Goal: Use online tool/utility: Utilize a website feature to perform a specific function

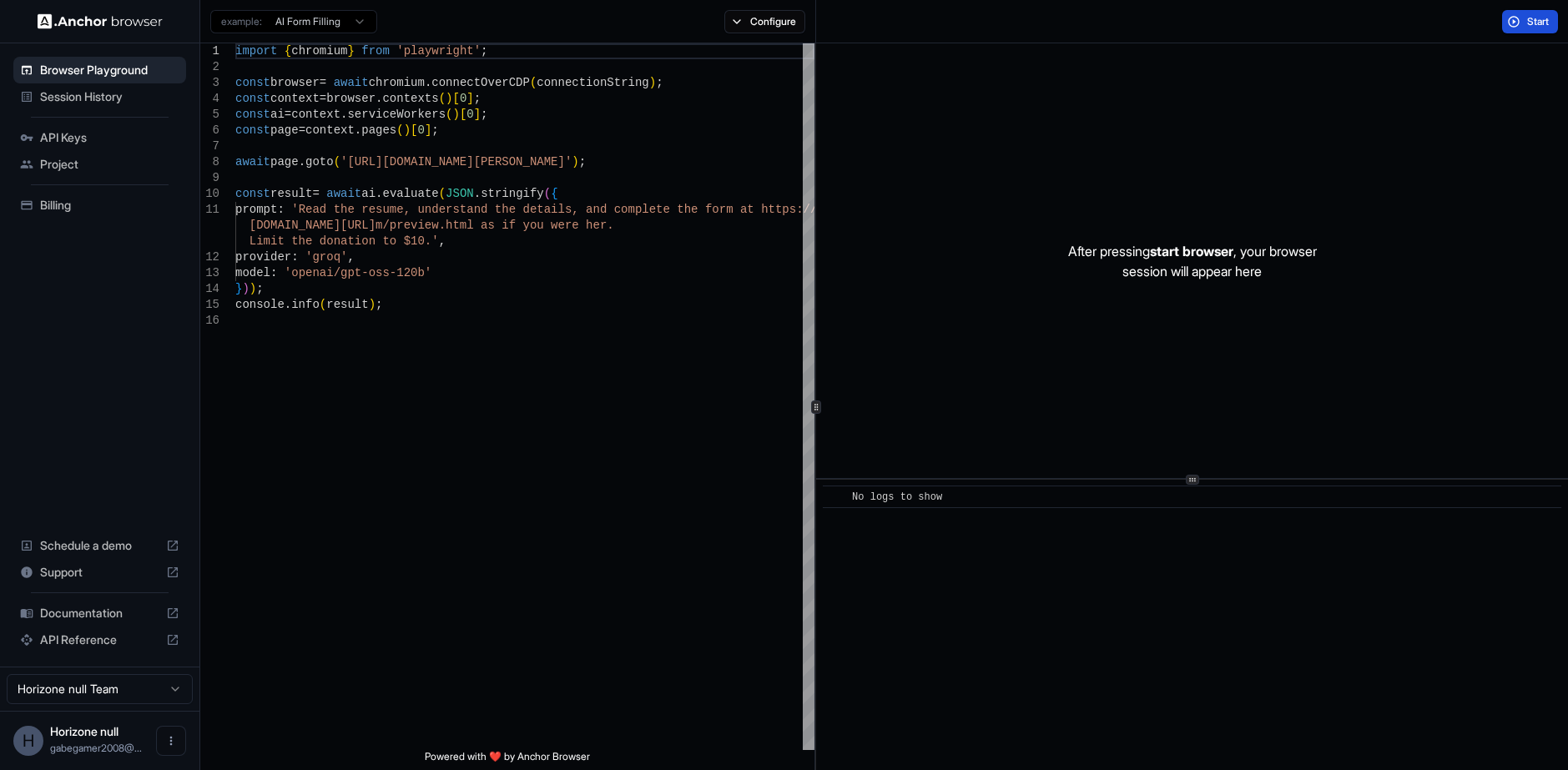
click at [1519, 22] on button "Start" at bounding box center [1529, 21] width 56 height 23
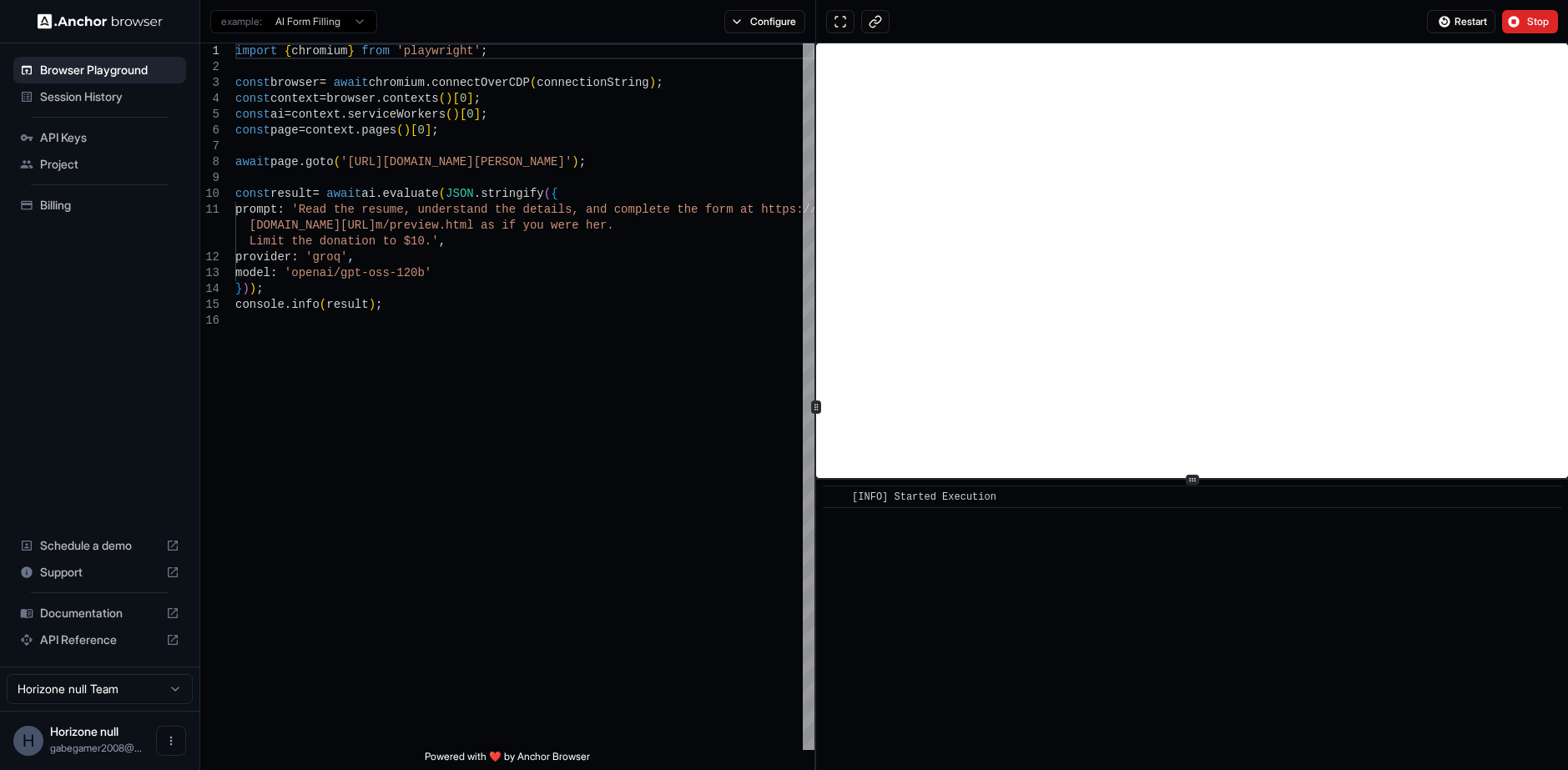
click at [1002, 544] on div "​ [INFO] Started Execution" at bounding box center [1191, 625] width 752 height 291
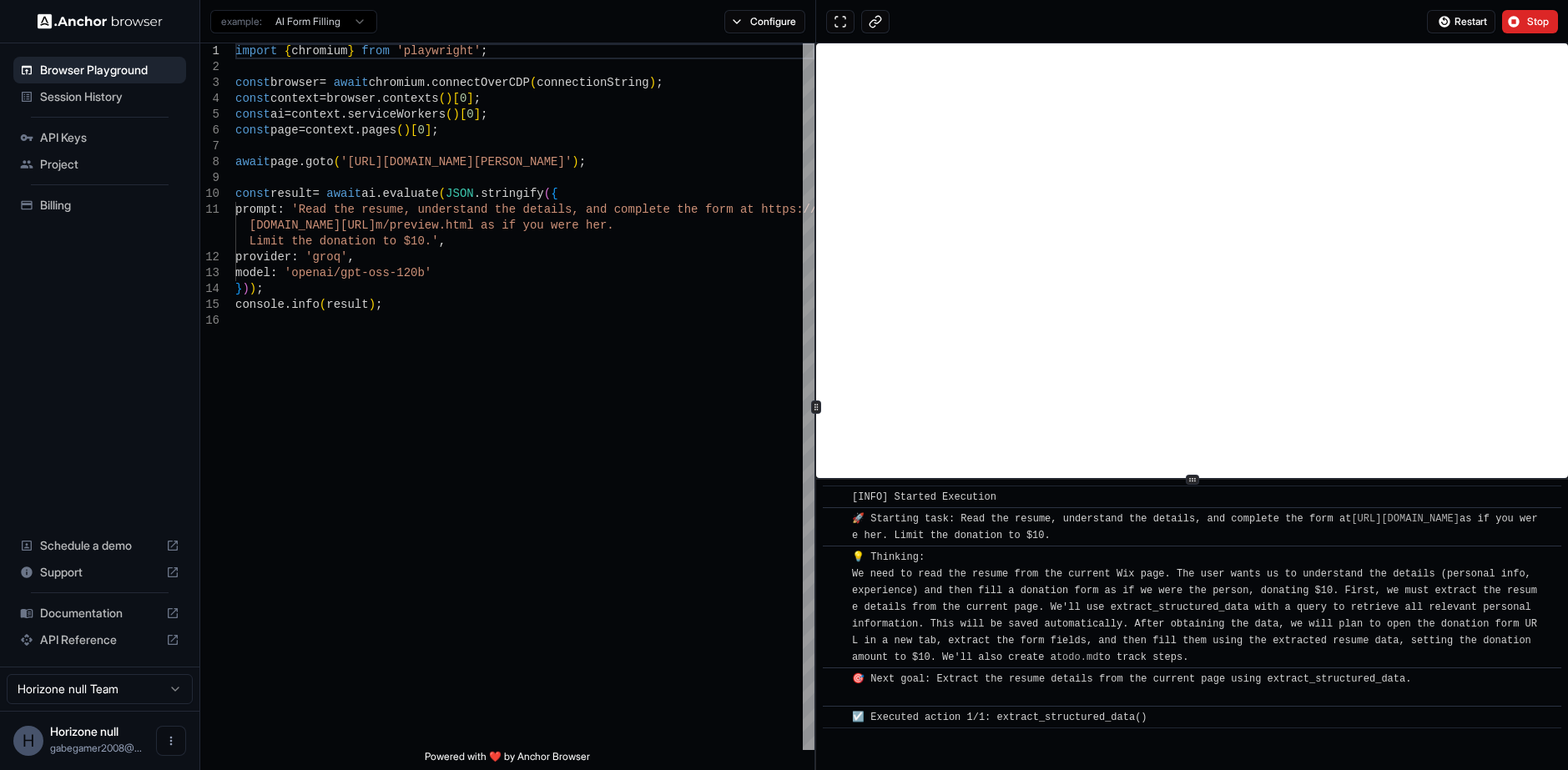
scroll to position [1272, 0]
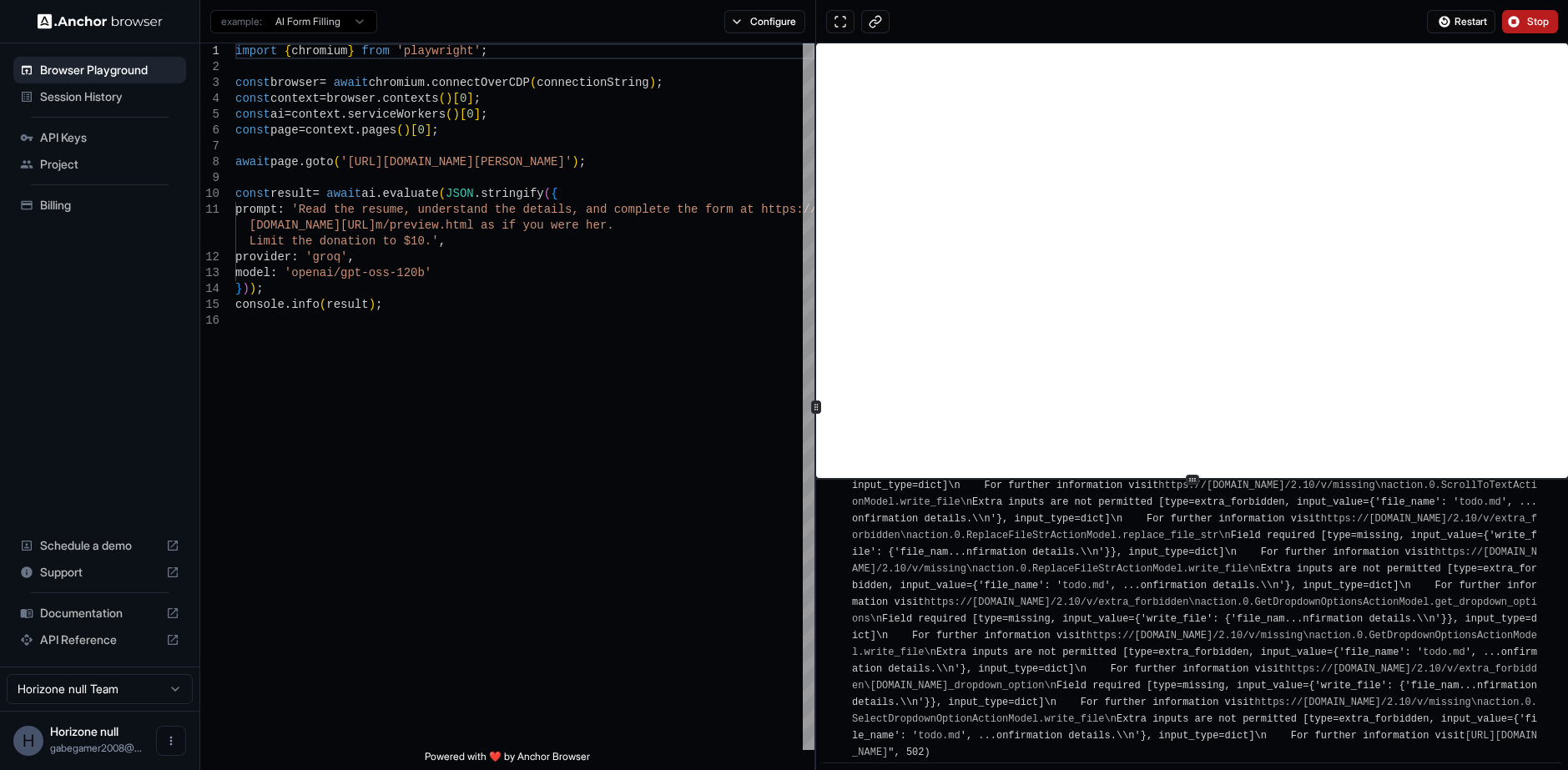
click at [1536, 26] on span "Stop" at bounding box center [1538, 21] width 23 height 13
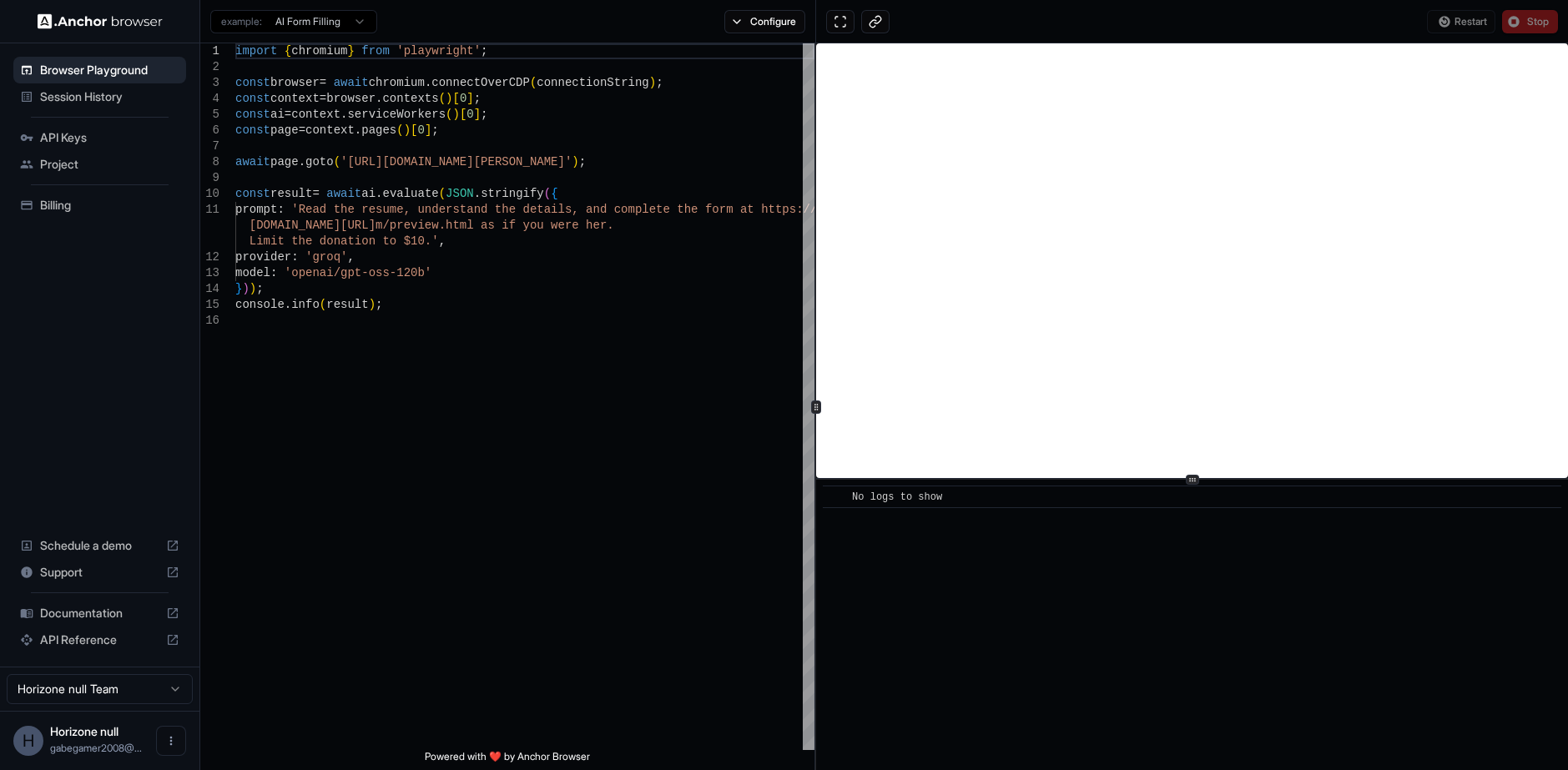
scroll to position [0, 0]
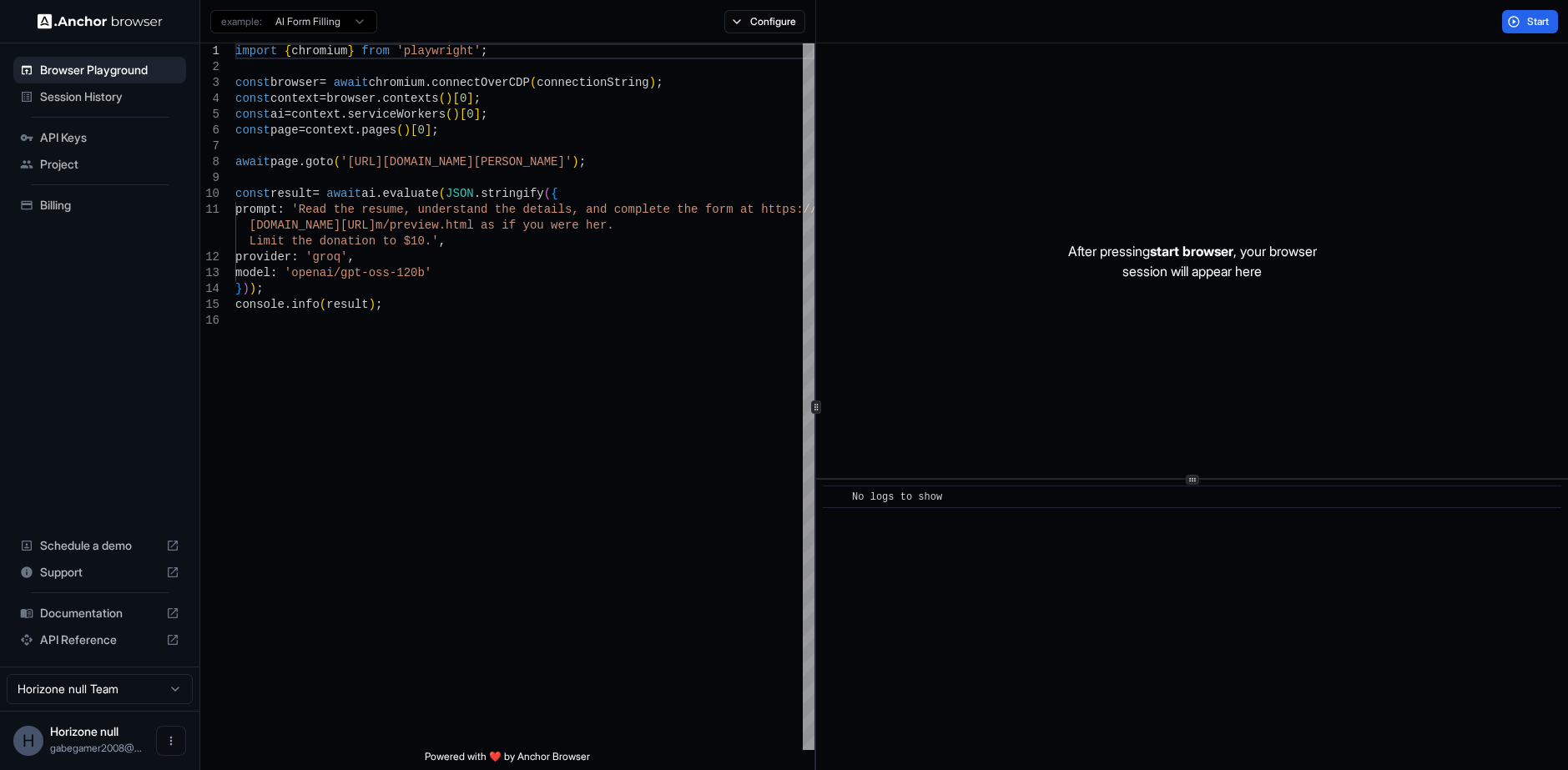
click at [115, 135] on span "API Keys" at bounding box center [109, 138] width 139 height 17
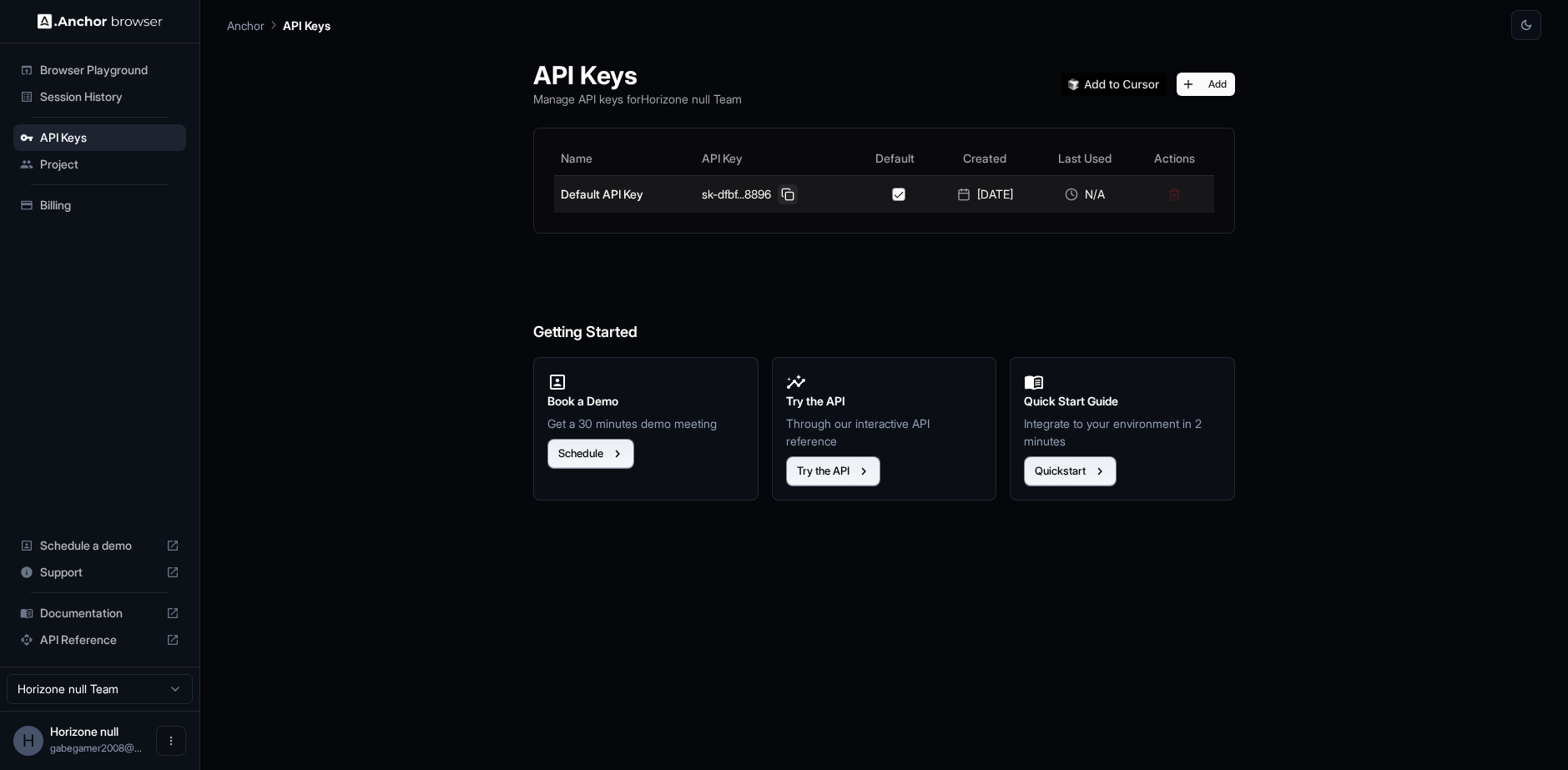
click at [784, 193] on button at bounding box center [788, 195] width 20 height 20
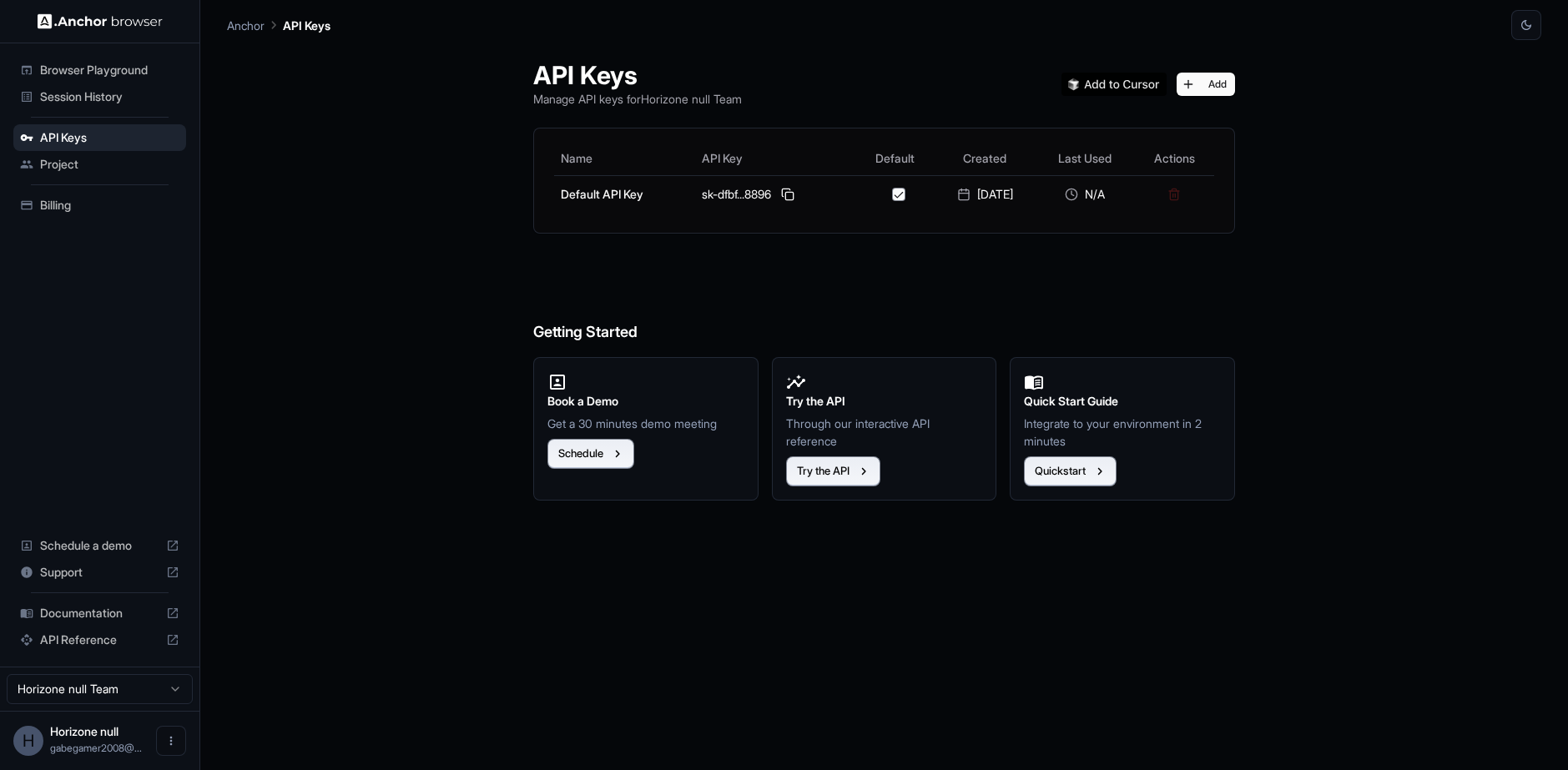
click at [135, 75] on span "Browser Playground" at bounding box center [109, 70] width 139 height 17
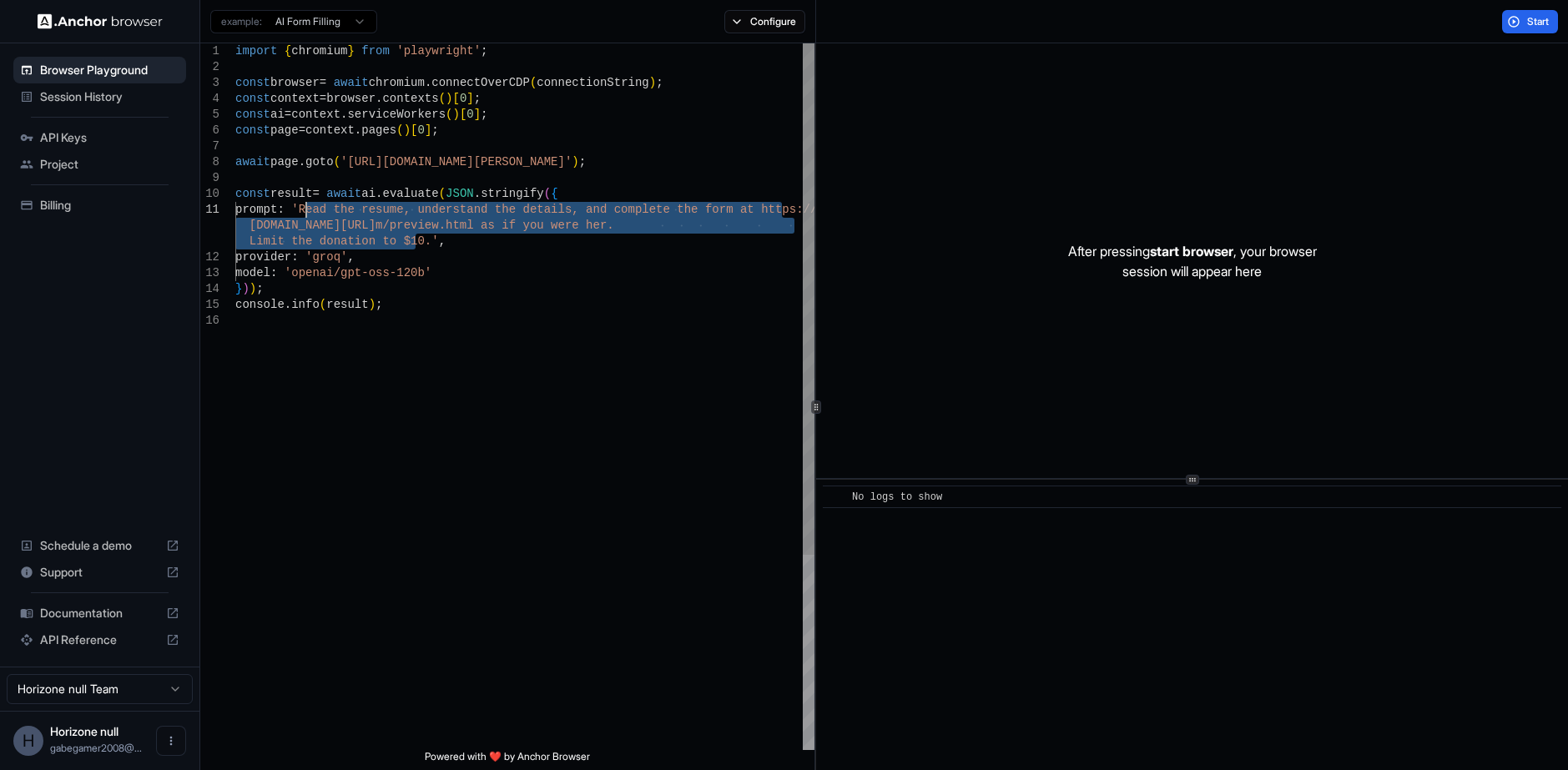
drag, startPoint x: 415, startPoint y: 239, endPoint x: 305, endPoint y: 211, distance: 113.5
click at [305, 211] on div "import { chromium } from 'playwright' ; const browser = await chromium . connec…" at bounding box center [524, 532] width 579 height 977
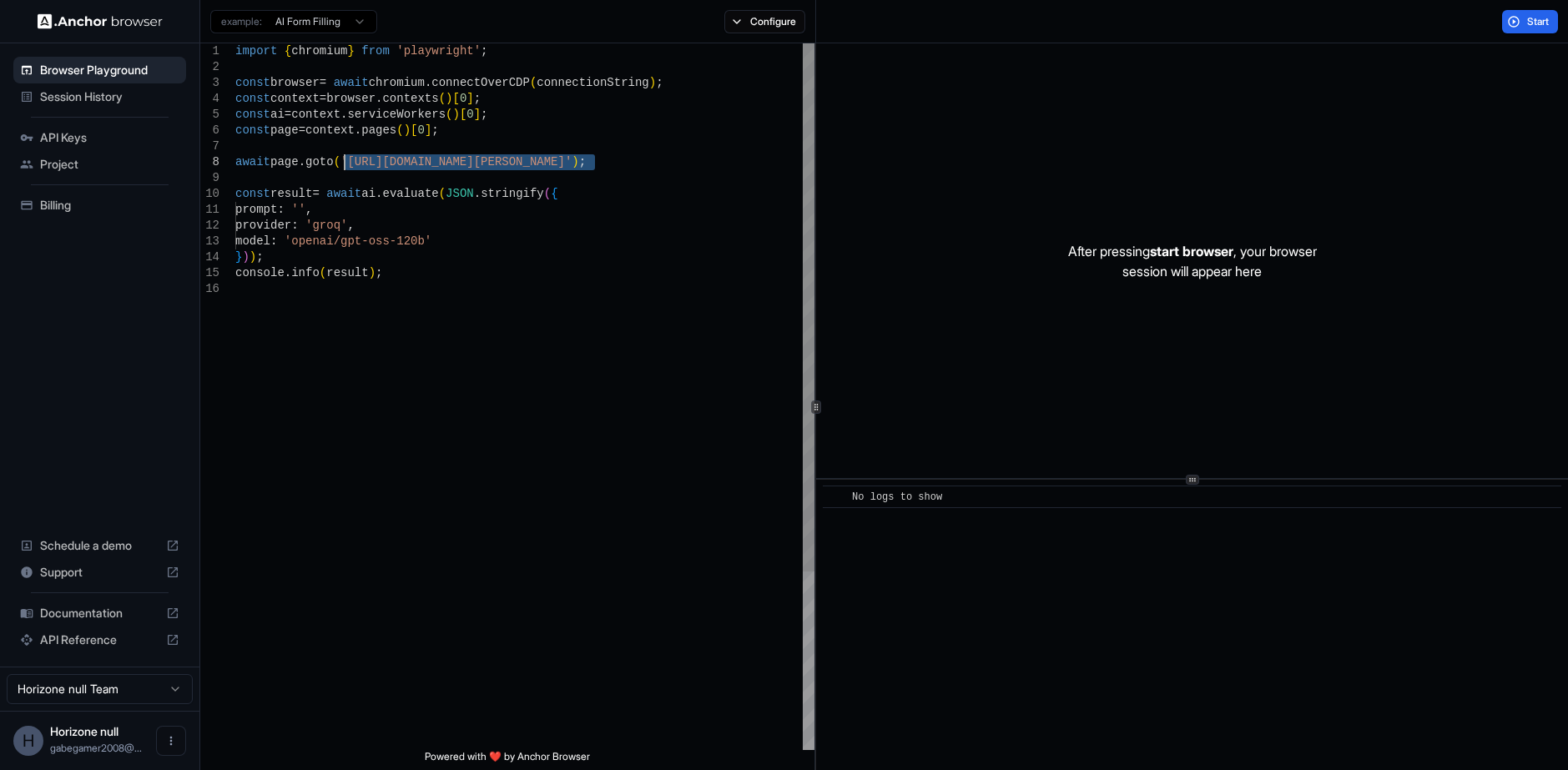
drag, startPoint x: 596, startPoint y: 161, endPoint x: 344, endPoint y: 158, distance: 252.0
click at [344, 158] on div "import { chromium } from 'playwright' ; const browser = await chromium . connec…" at bounding box center [524, 515] width 579 height 944
click at [305, 206] on div "import { chromium } from 'playwright' ; const browser = await chromium . connec…" at bounding box center [524, 515] width 579 height 944
click at [654, 722] on div "import { chromium } from 'playwright' ; const browser = await chromium . connec…" at bounding box center [524, 515] width 579 height 944
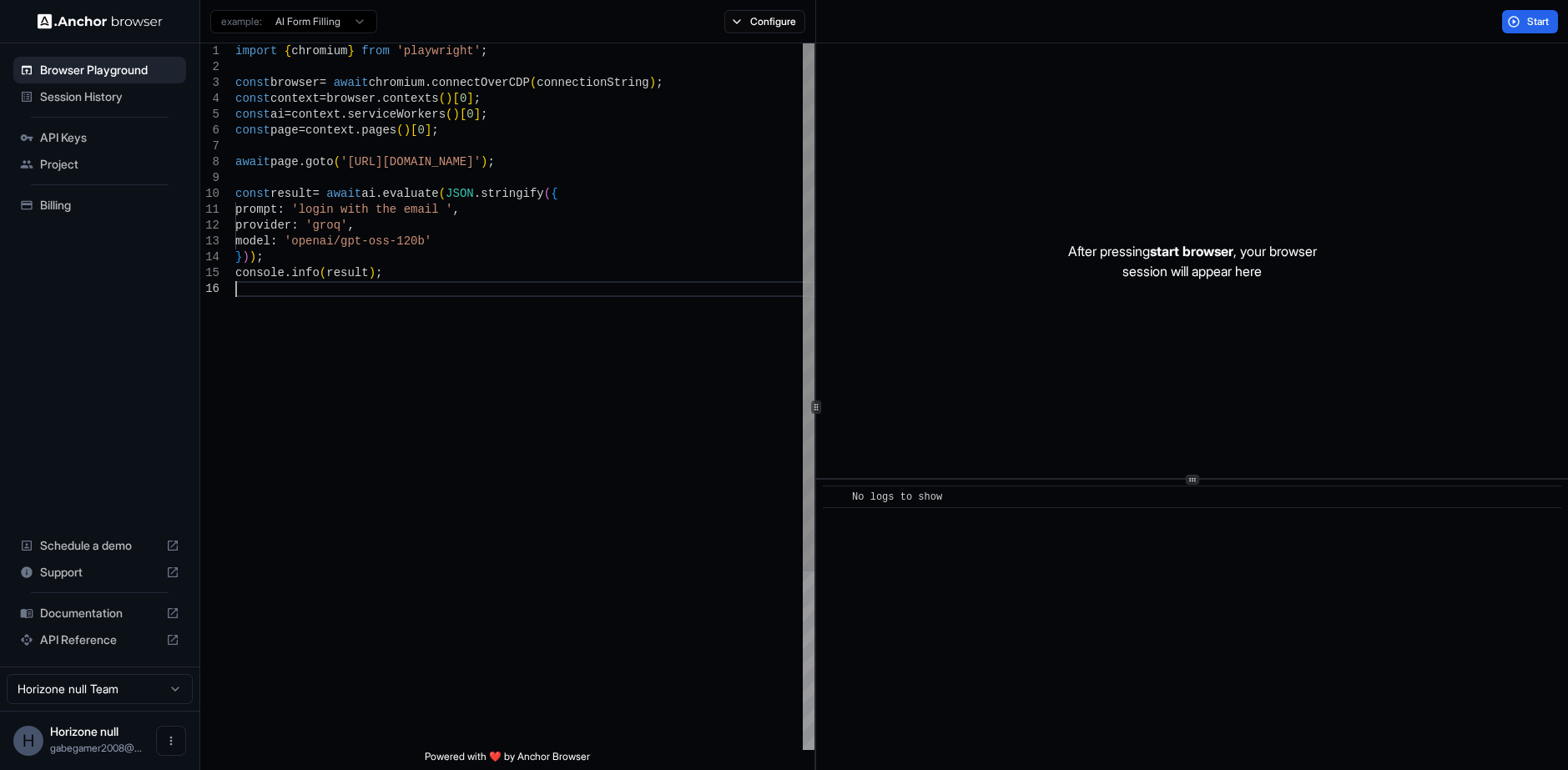
click at [440, 205] on div "import { chromium } from 'playwright' ; const browser = await chromium . connec…" at bounding box center [524, 515] width 579 height 944
click at [378, 694] on div "import { chromium } from 'playwright' ; const browser = await chromium . connec…" at bounding box center [524, 515] width 579 height 944
click at [675, 210] on div "import { chromium } from 'playwright' ; const browser = await chromium . connec…" at bounding box center [524, 515] width 579 height 944
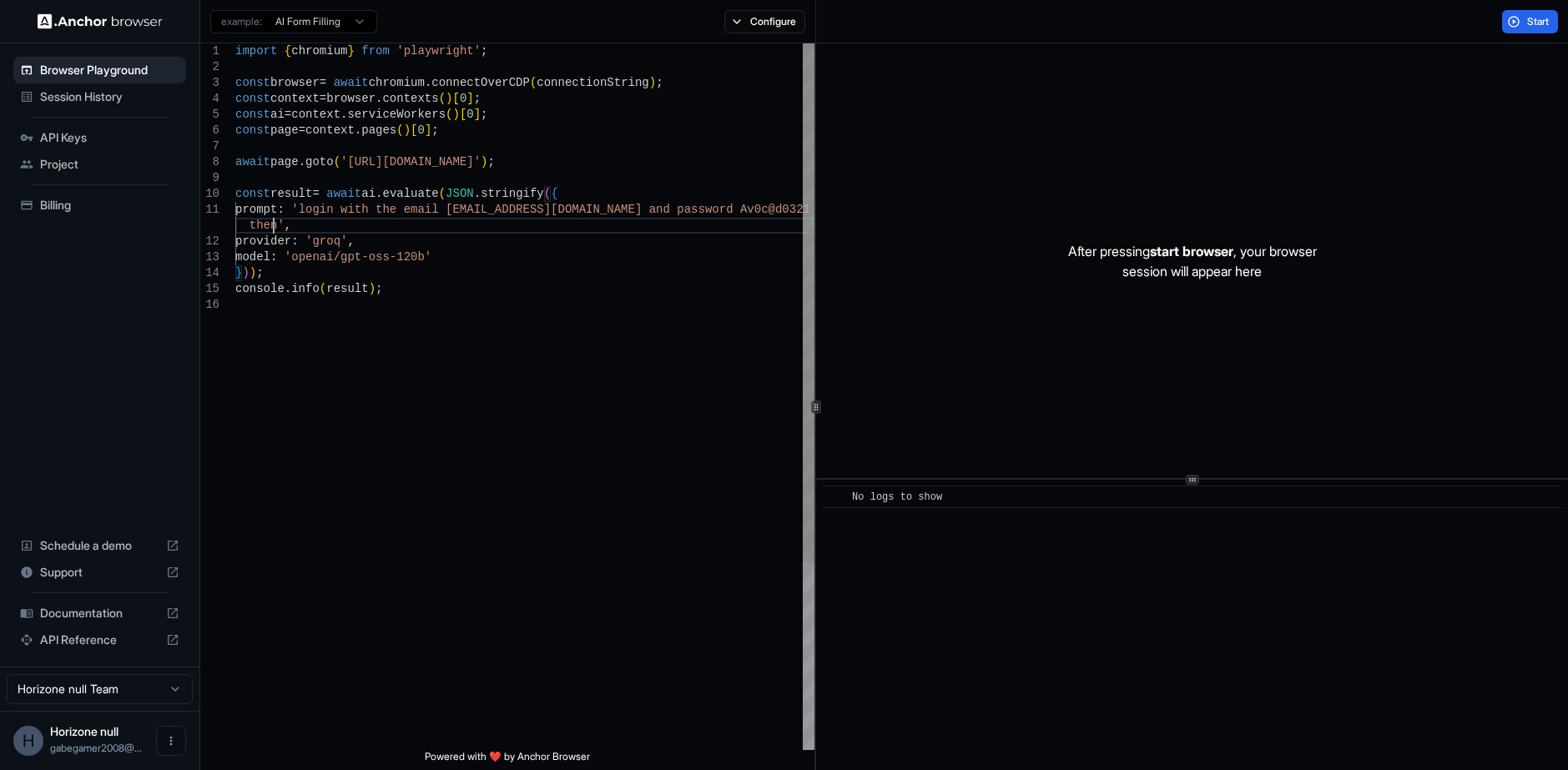
scroll to position [17, 0]
click at [1527, 23] on span "Start" at bounding box center [1538, 21] width 23 height 13
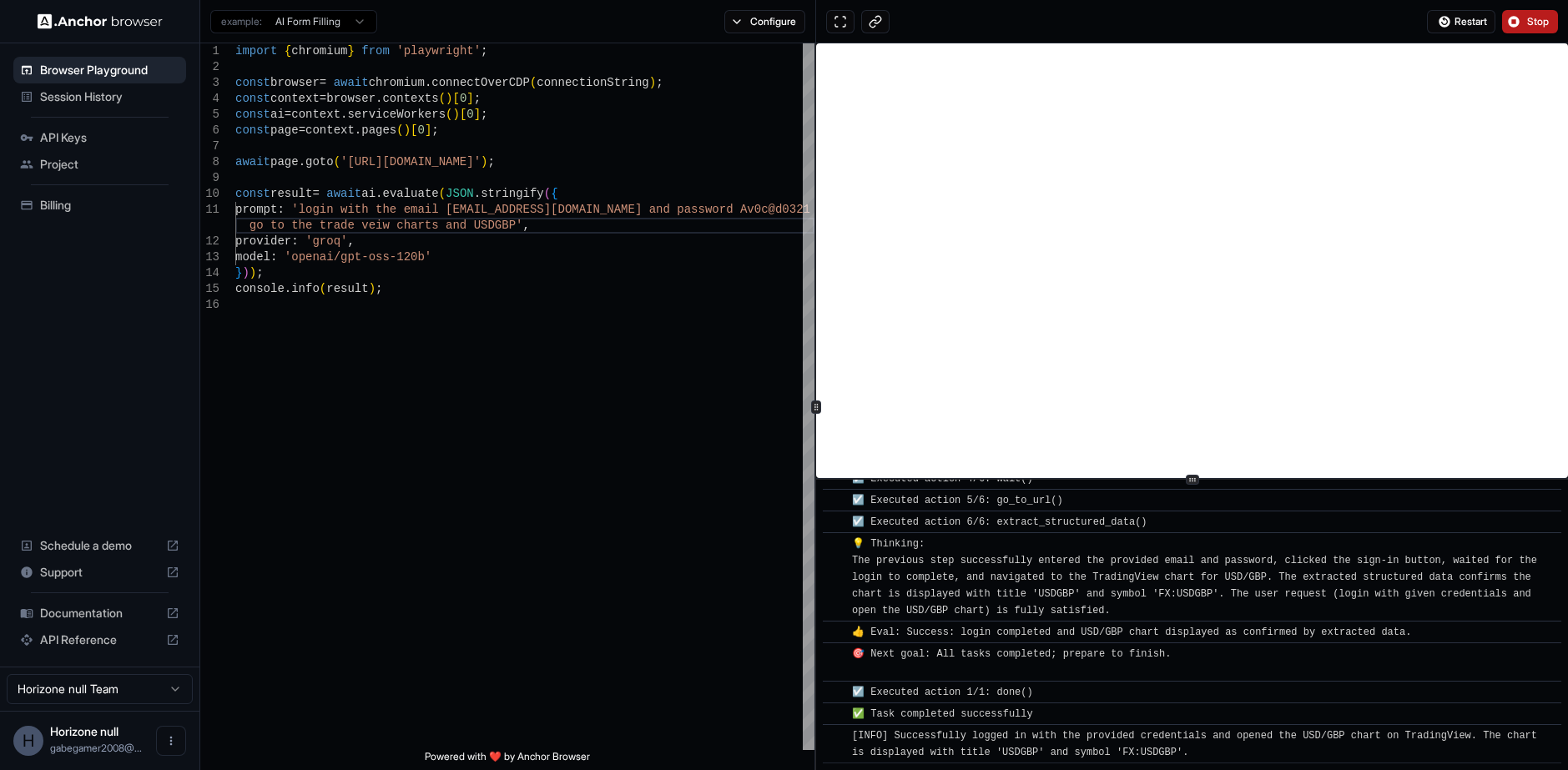
scroll to position [1101, 0]
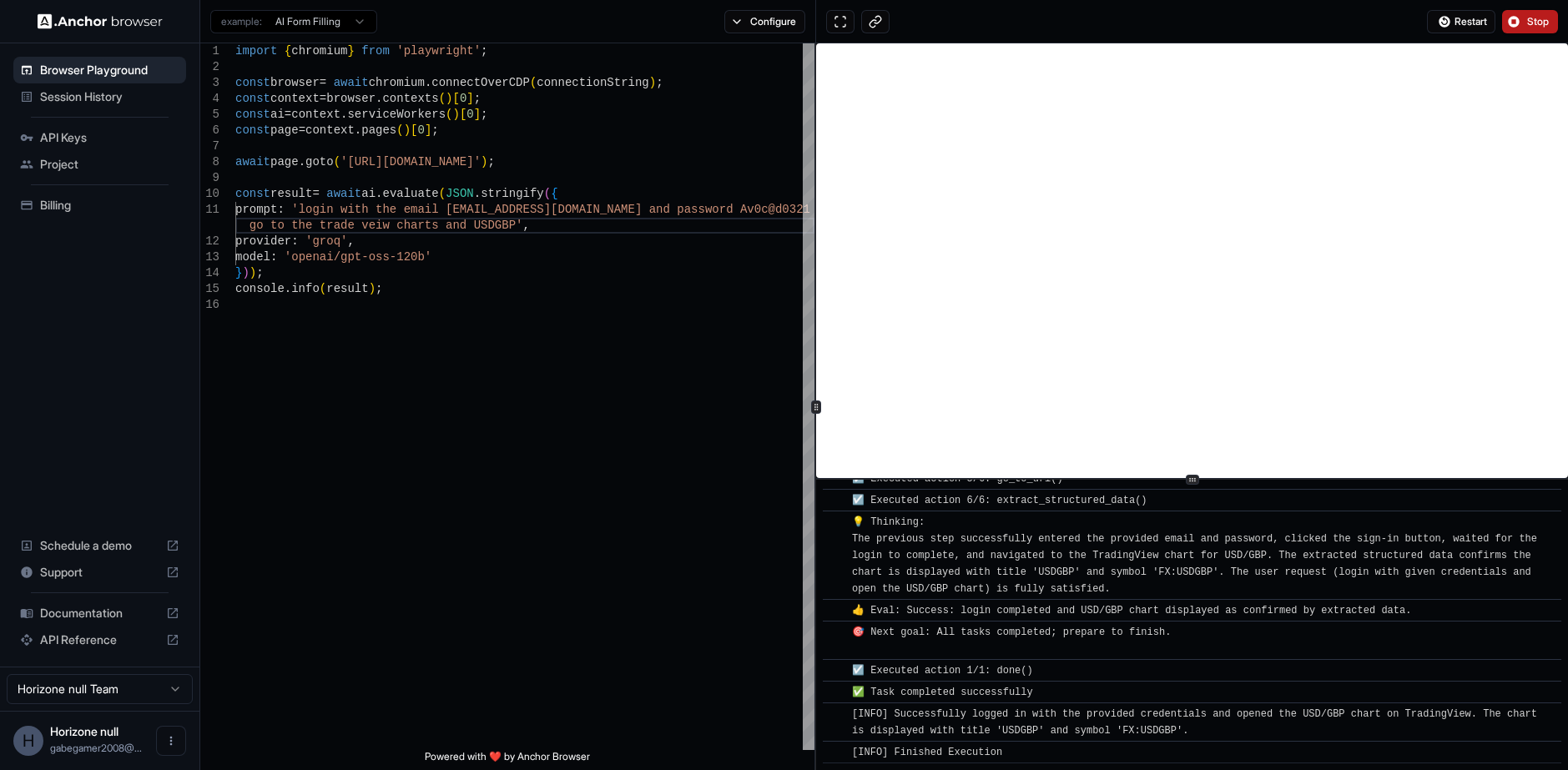
click at [1216, 749] on div "[INFO] Finished Execution" at bounding box center [1197, 752] width 691 height 17
click at [875, 22] on button at bounding box center [875, 21] width 29 height 23
click at [355, 21] on html "Browser Playground Session History API Keys Project Billing Schedule a demo Sup…" at bounding box center [784, 385] width 1568 height 770
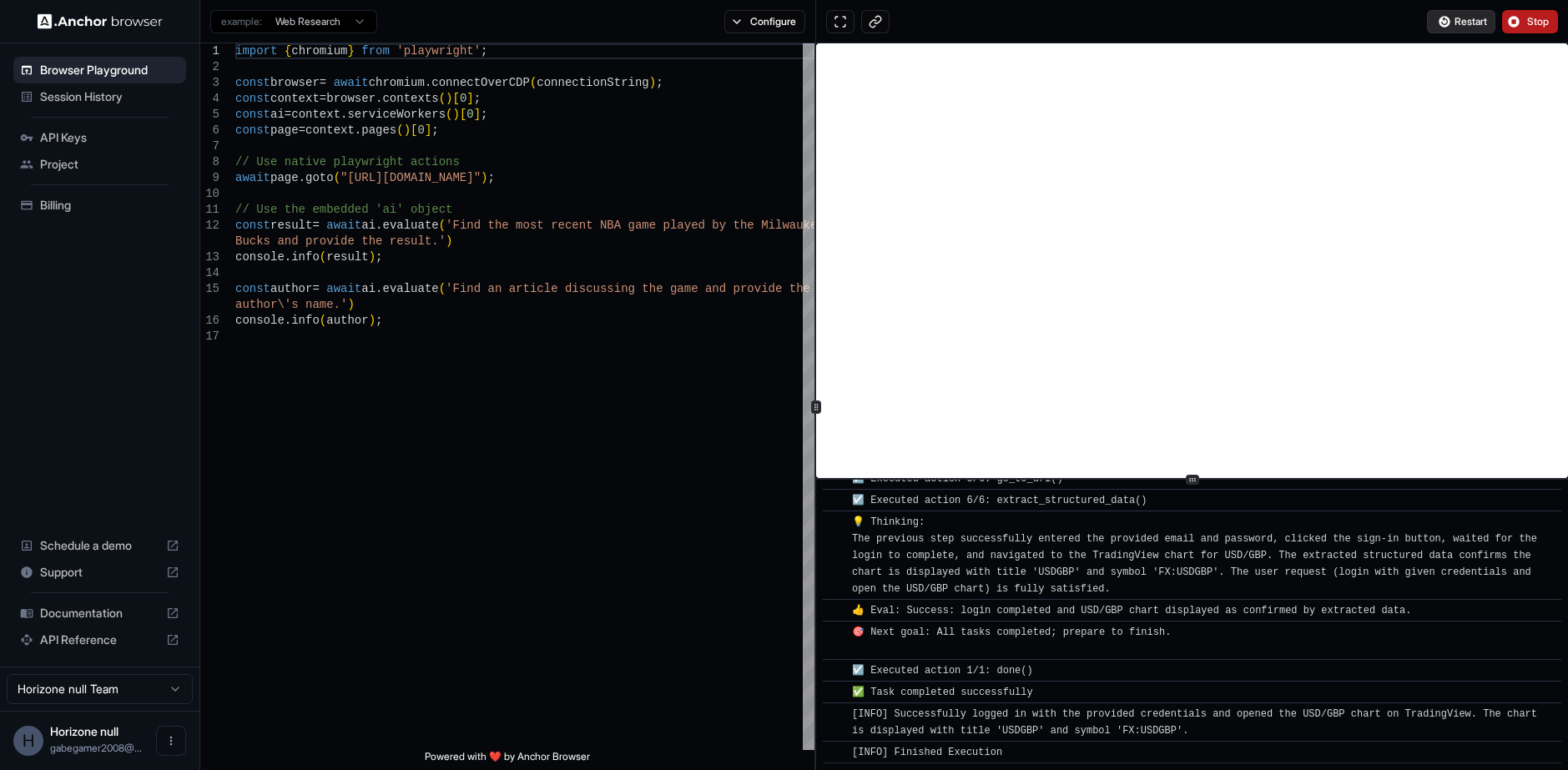
click at [1475, 24] on span "Restart" at bounding box center [1470, 21] width 32 height 13
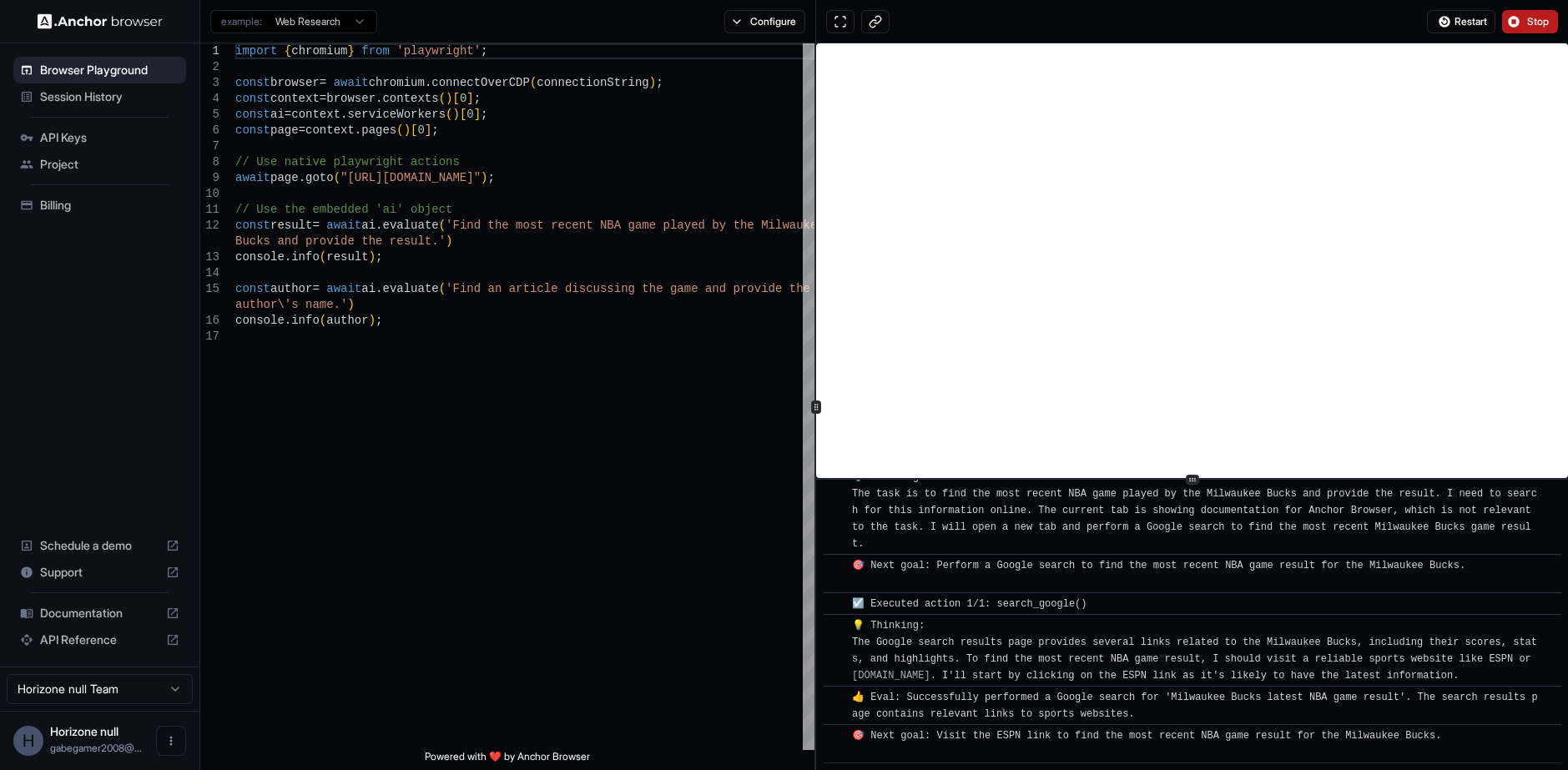
scroll to position [85, 0]
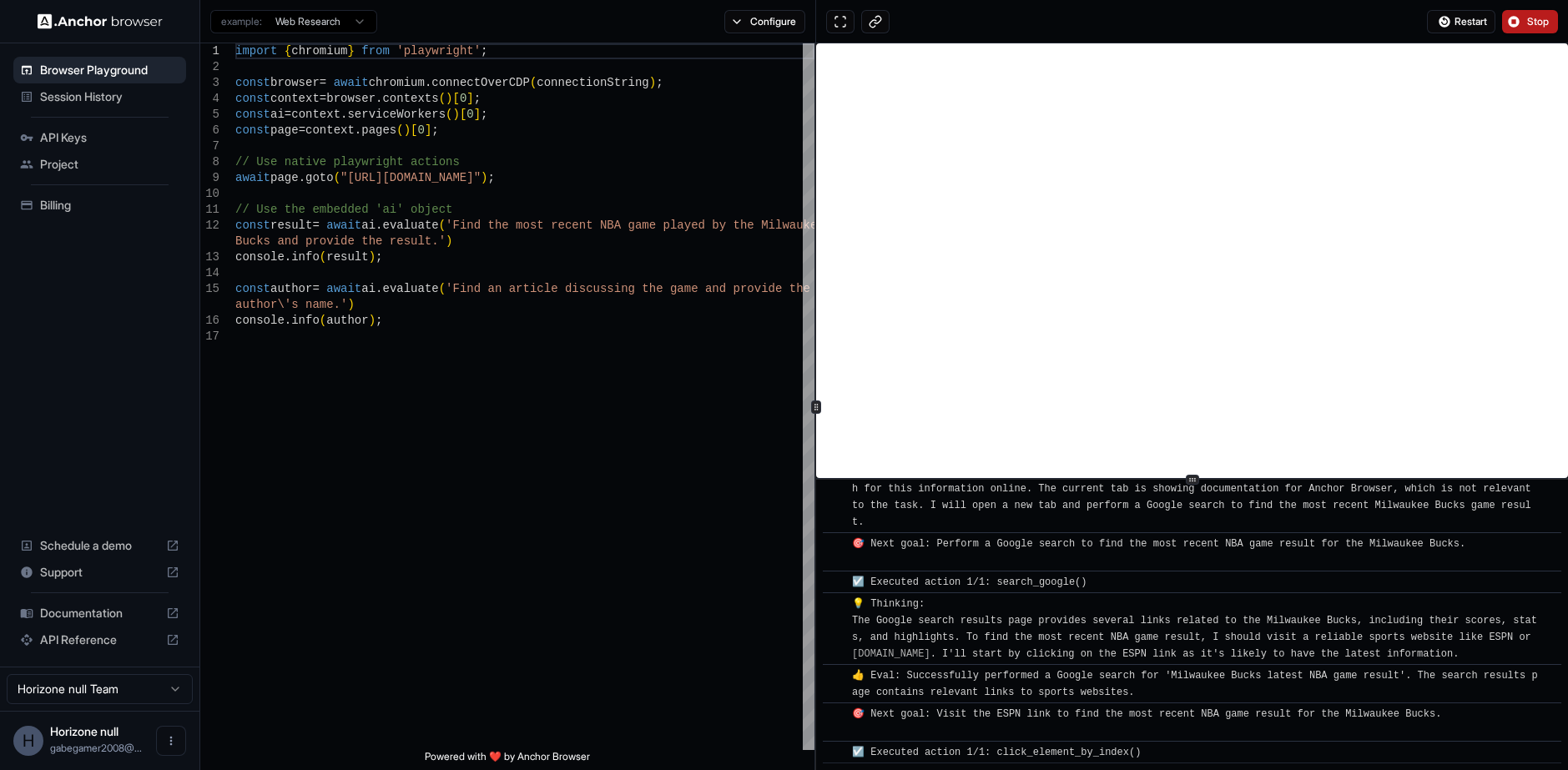
click at [343, 27] on html "Browser Playground Session History API Keys Project Billing Schedule a demo Sup…" at bounding box center [784, 385] width 1568 height 770
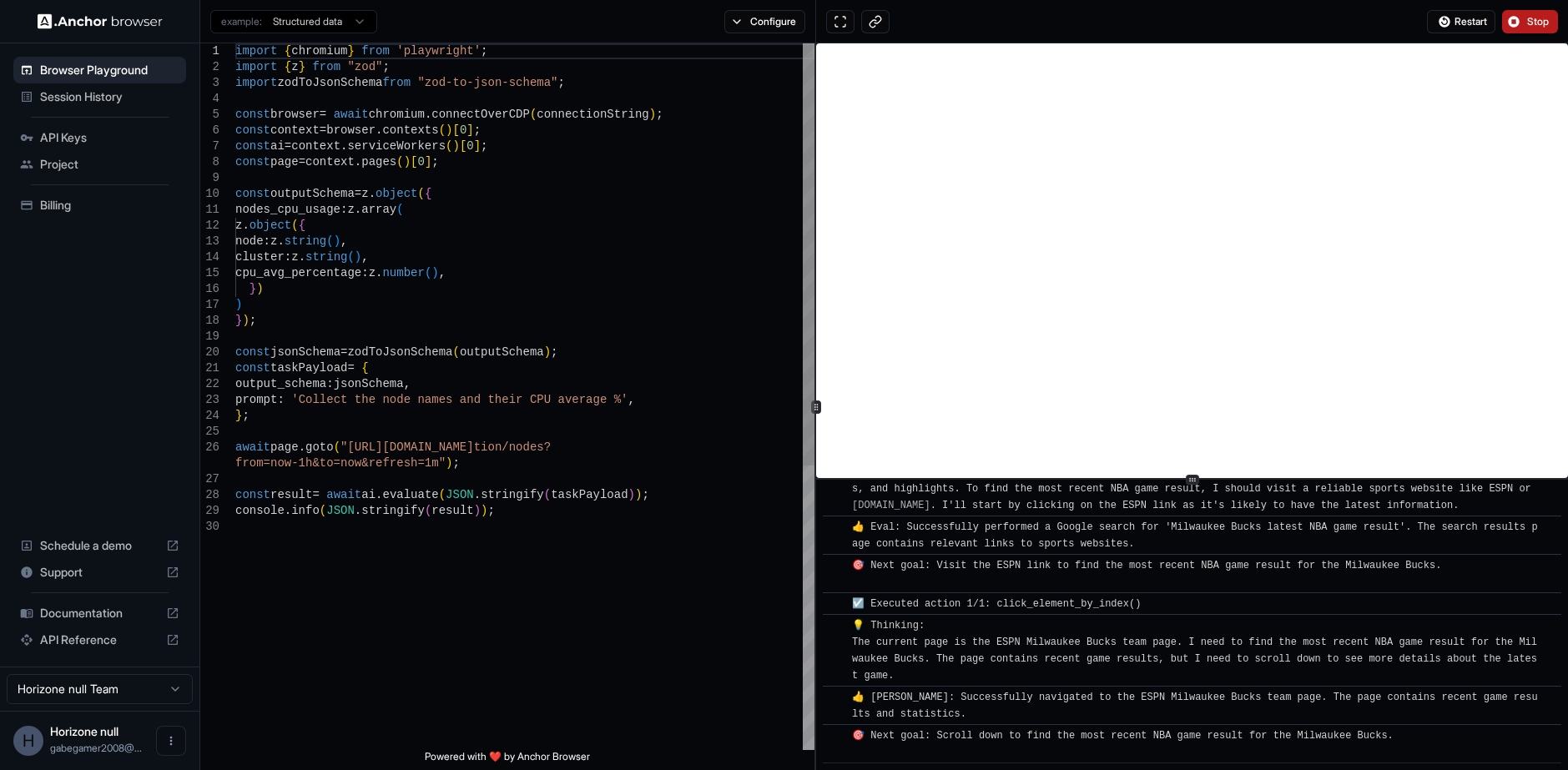
scroll to position [277, 0]
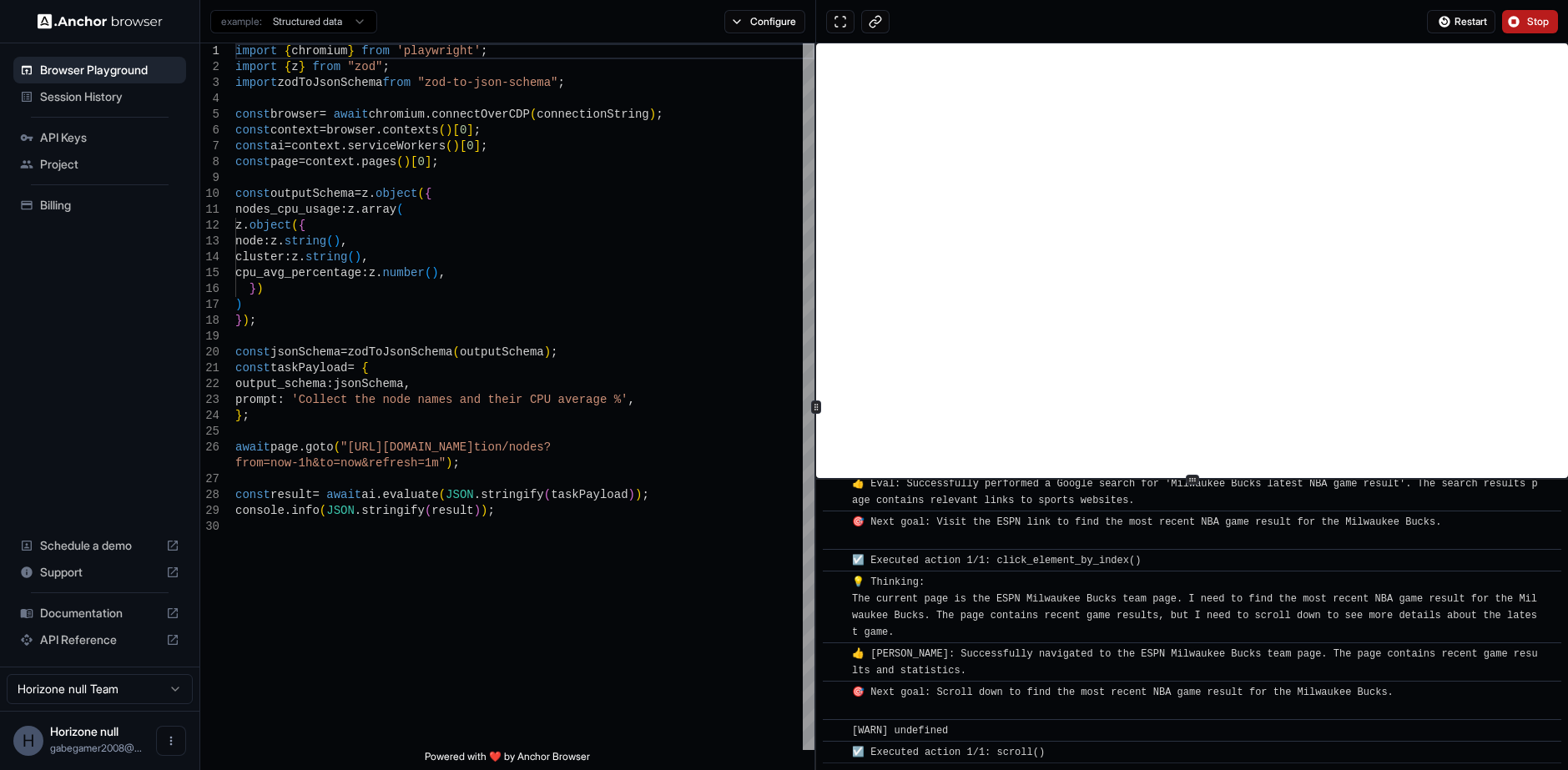
click at [341, 21] on html "Browser Playground Session History API Keys Project Billing Schedule a demo Sup…" at bounding box center [784, 385] width 1568 height 770
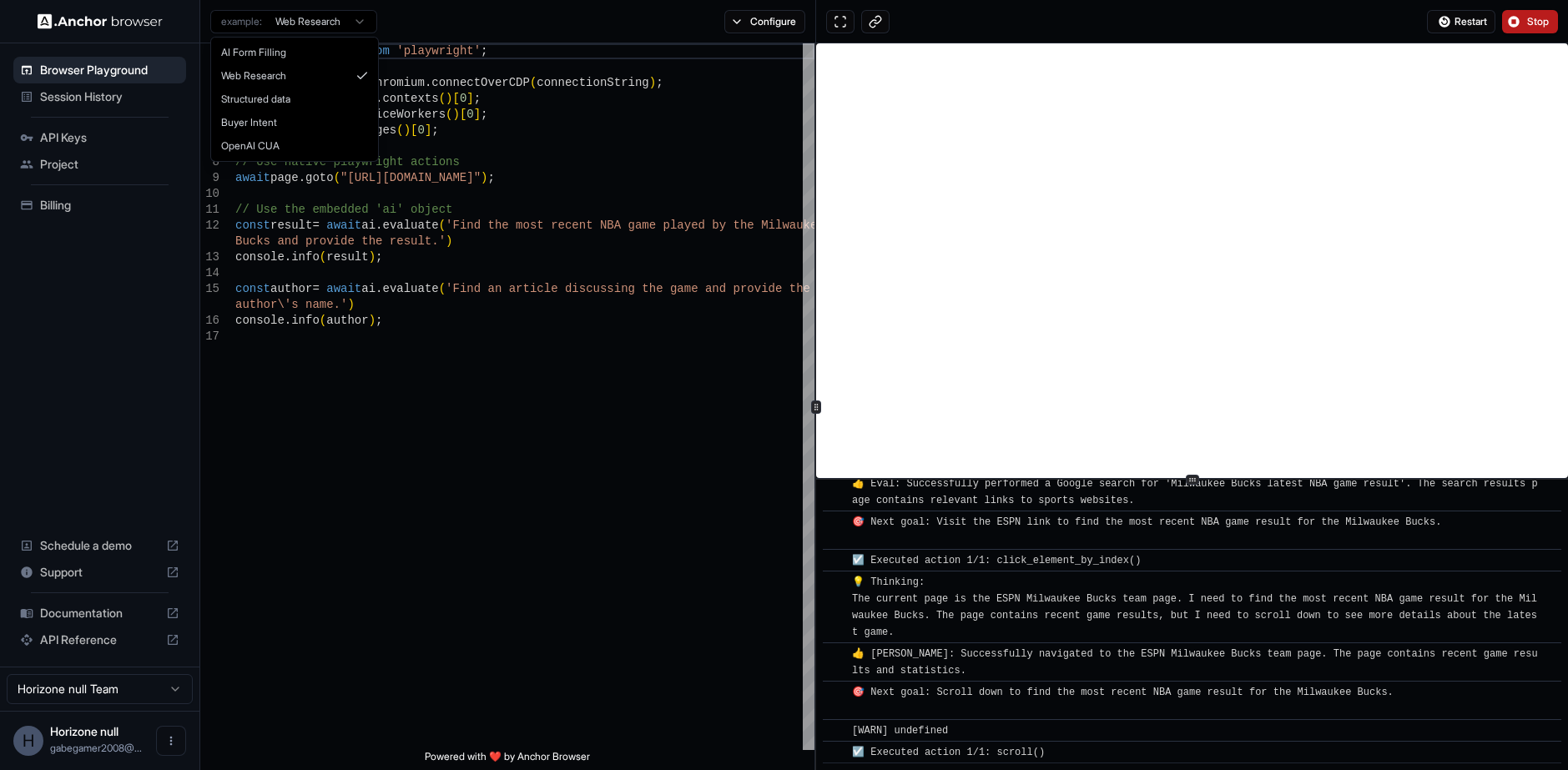
click at [293, 25] on html "Browser Playground Session History API Keys Project Billing Schedule a demo Sup…" at bounding box center [784, 385] width 1568 height 770
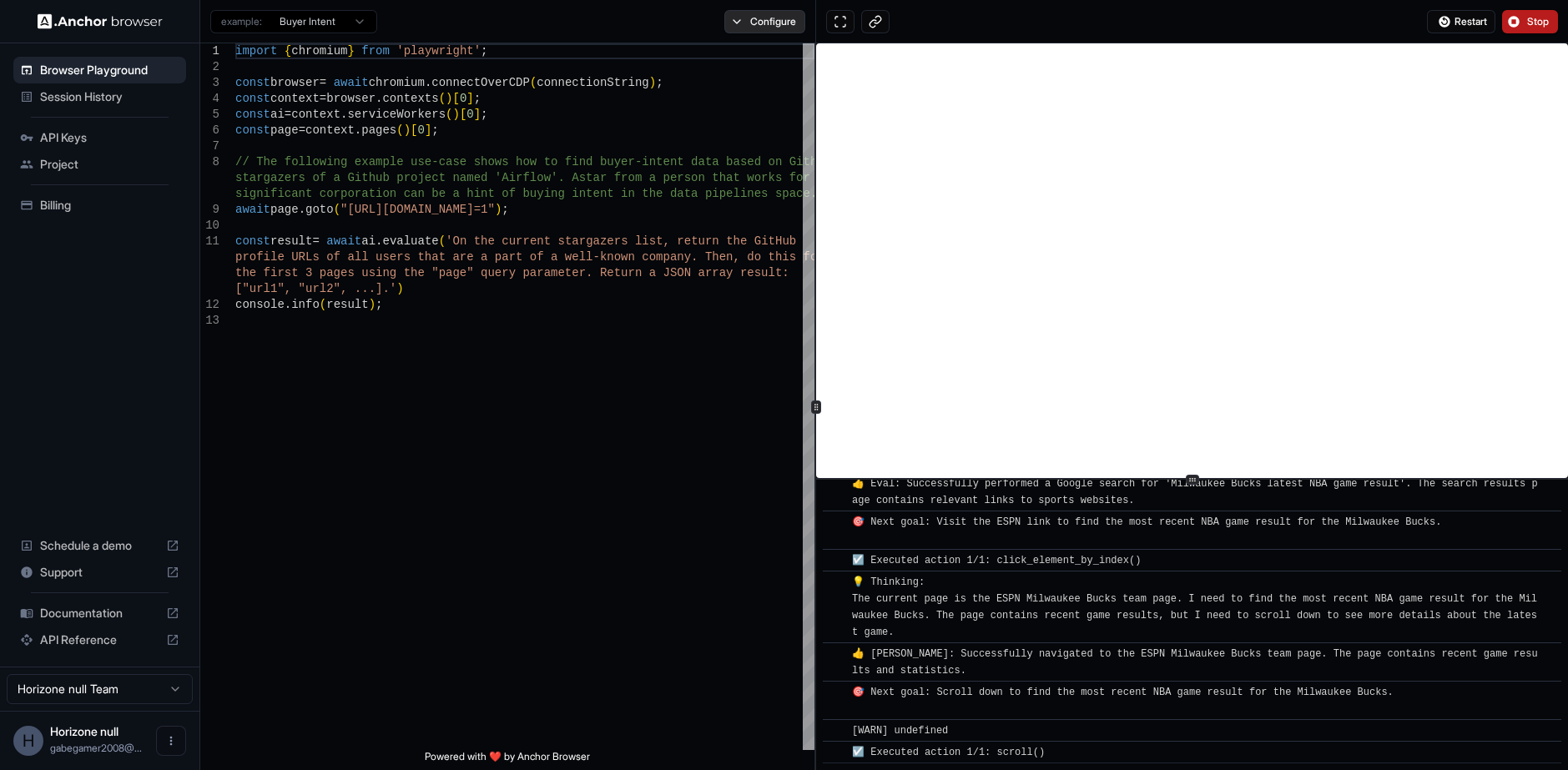
click at [736, 18] on button "Configure" at bounding box center [765, 21] width 81 height 23
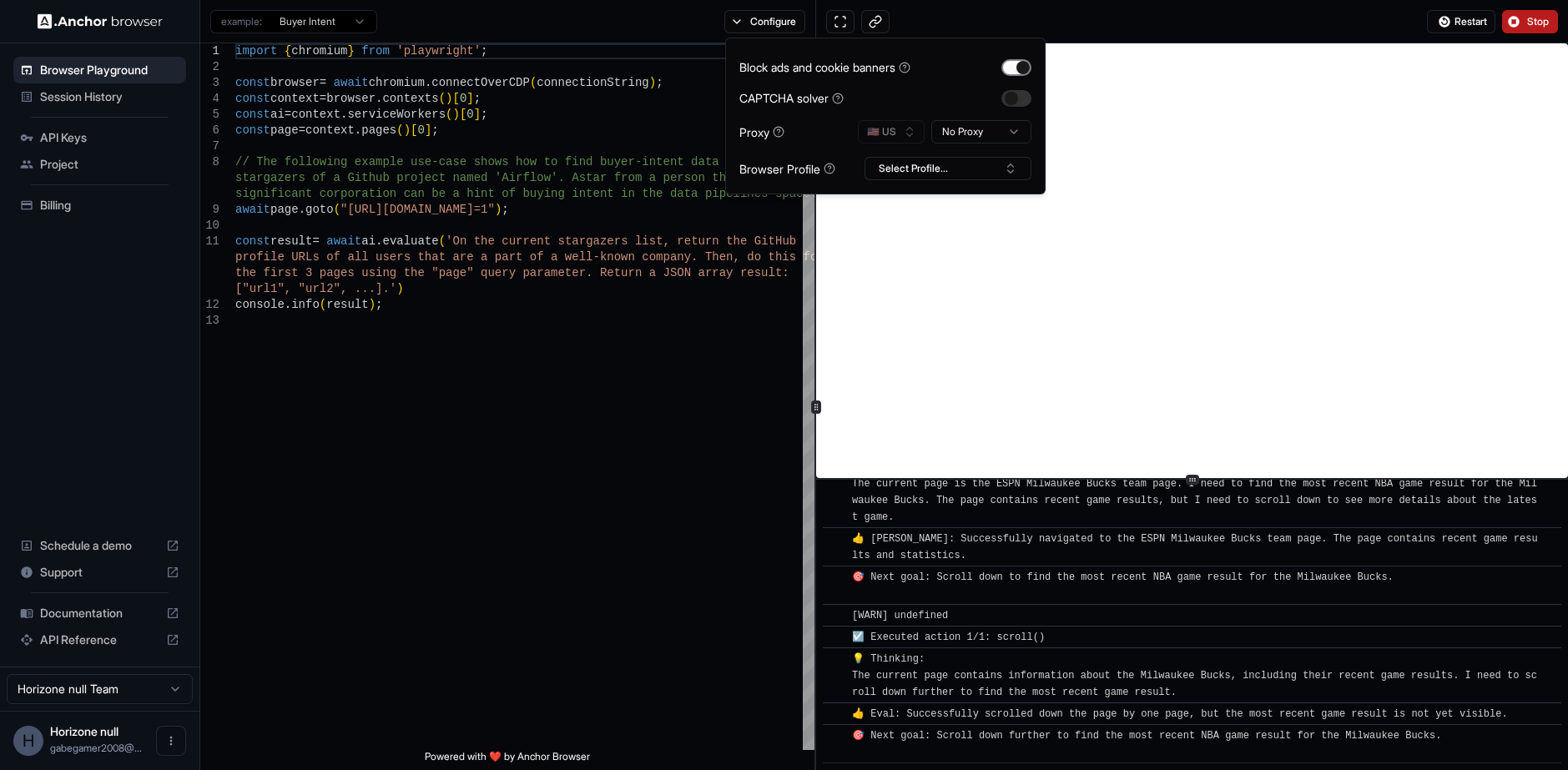
scroll to position [414, 0]
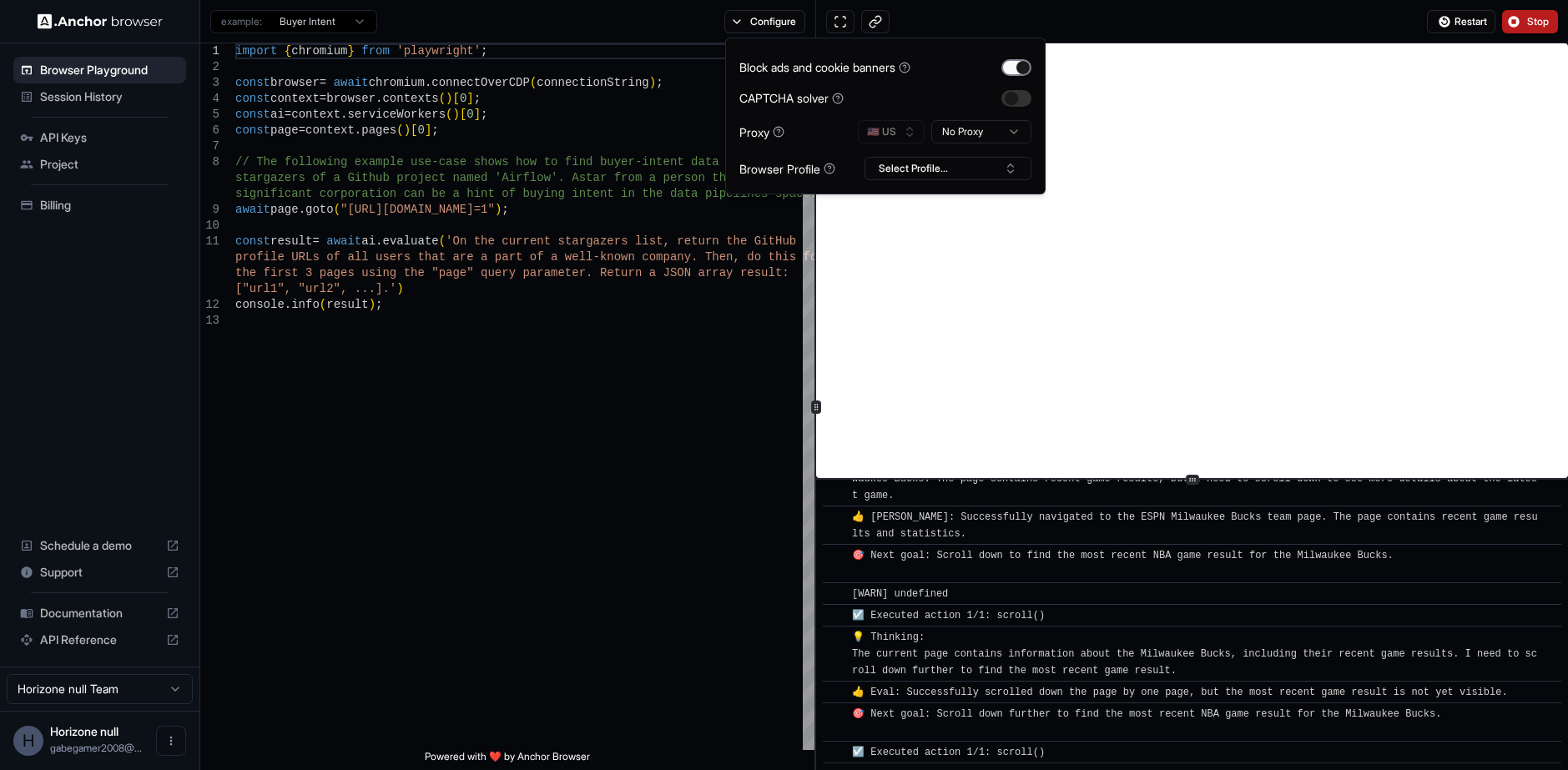
click at [1015, 66] on button "button" at bounding box center [1016, 67] width 30 height 17
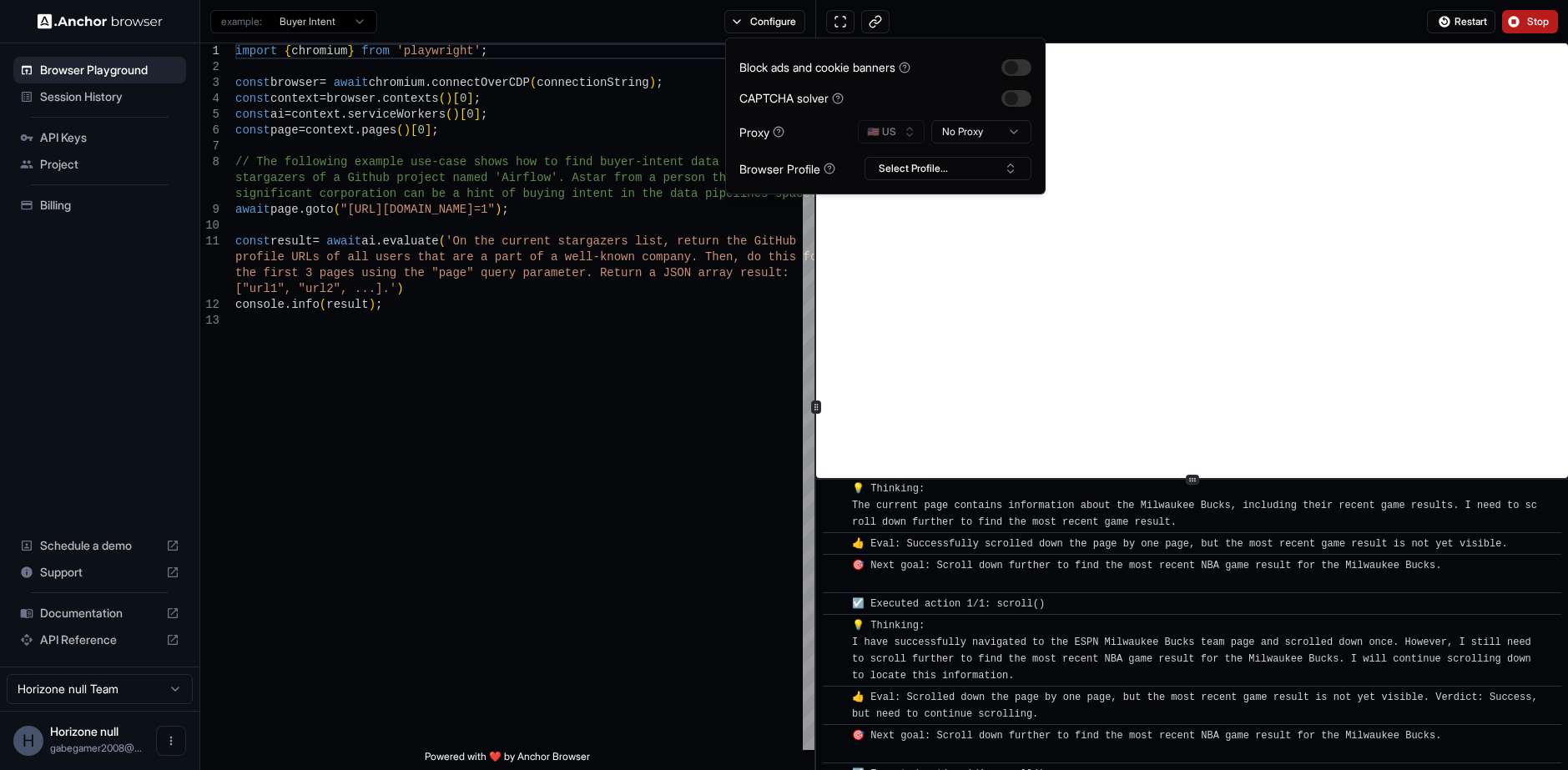
scroll to position [584, 0]
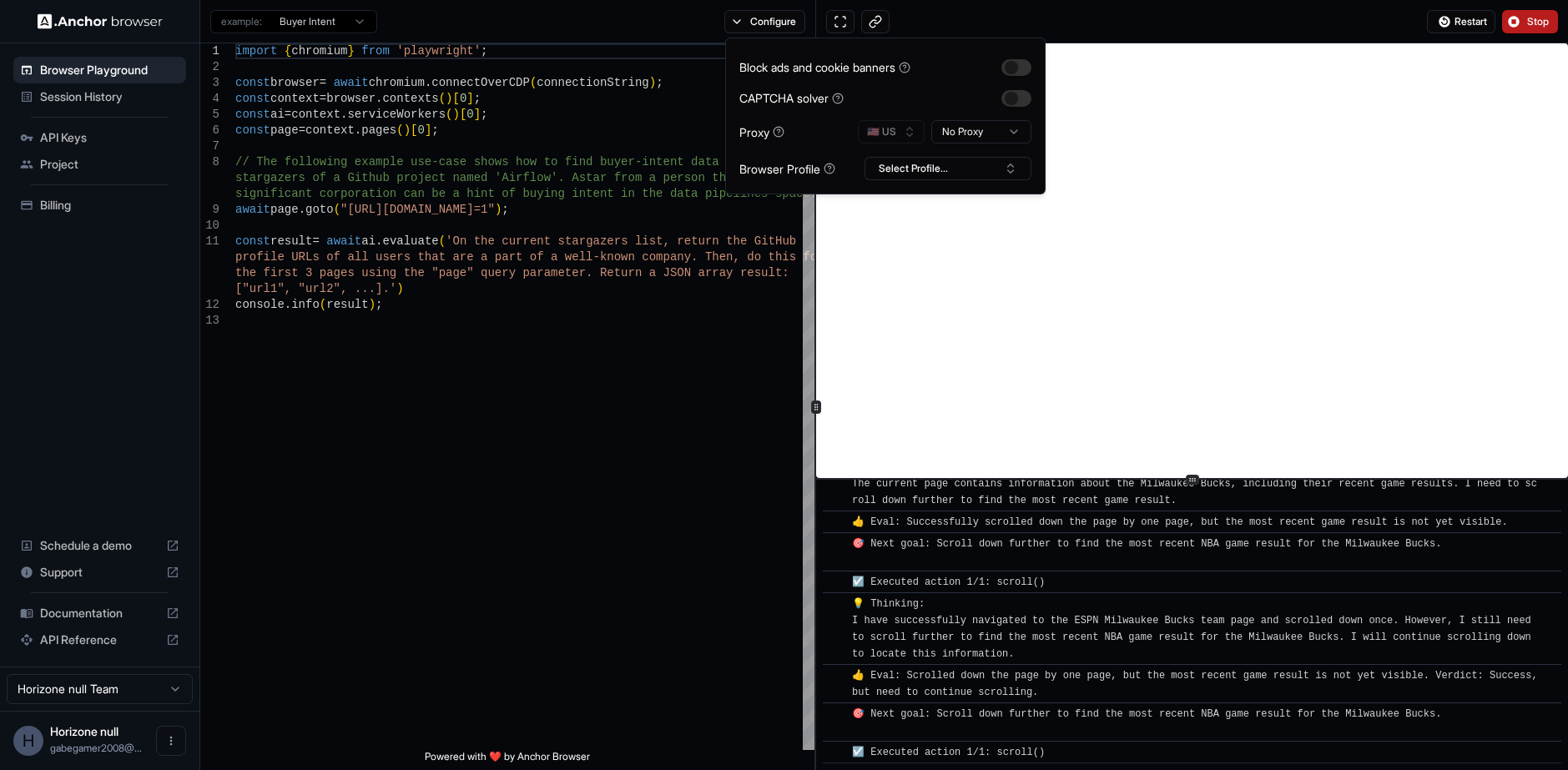
click at [967, 126] on html "Browser Playground Session History API Keys Project Billing Schedule a demo Sup…" at bounding box center [784, 385] width 1568 height 770
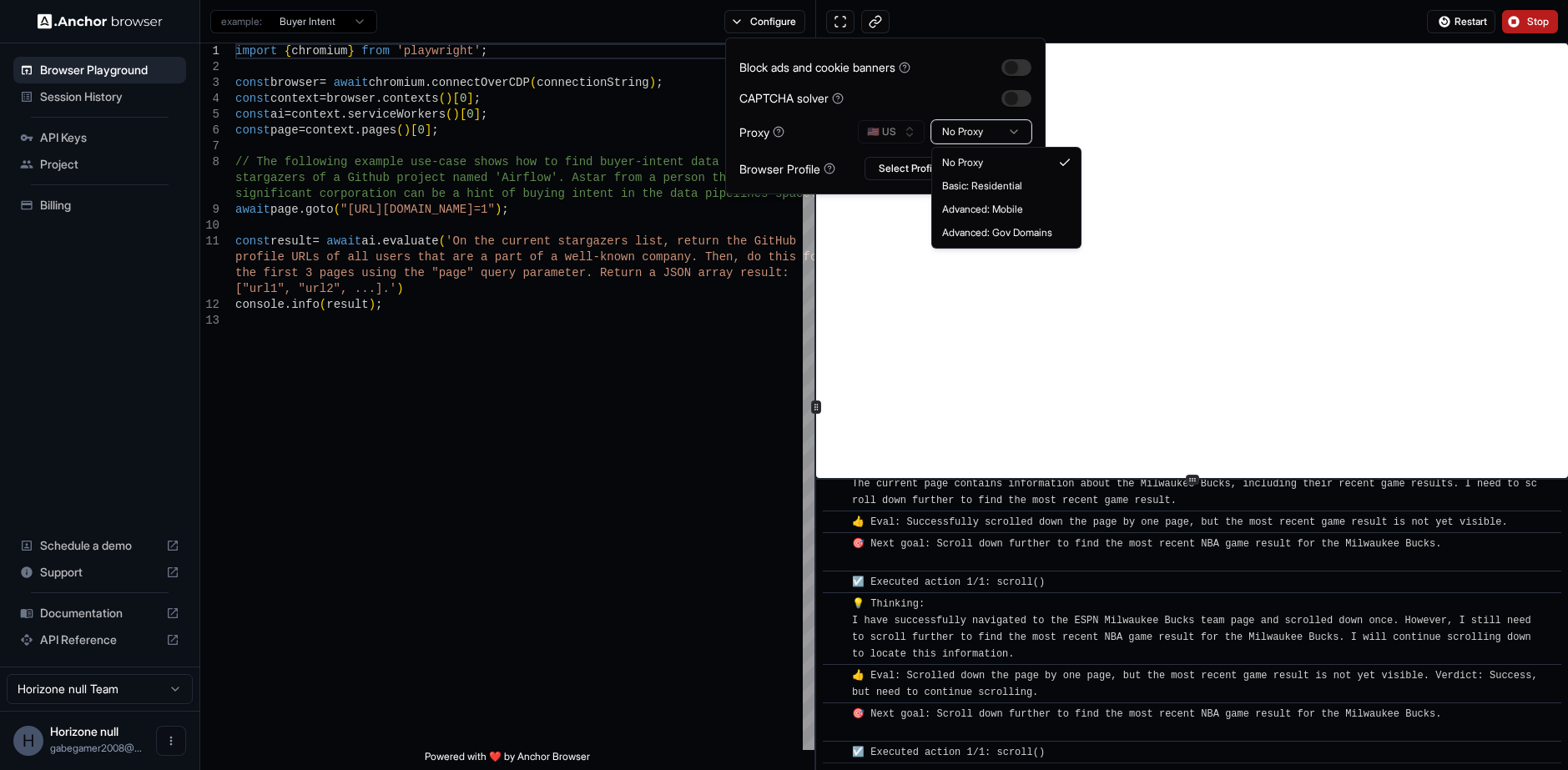
click at [967, 126] on html "Browser Playground Session History API Keys Project Billing Schedule a demo Sup…" at bounding box center [784, 385] width 1568 height 770
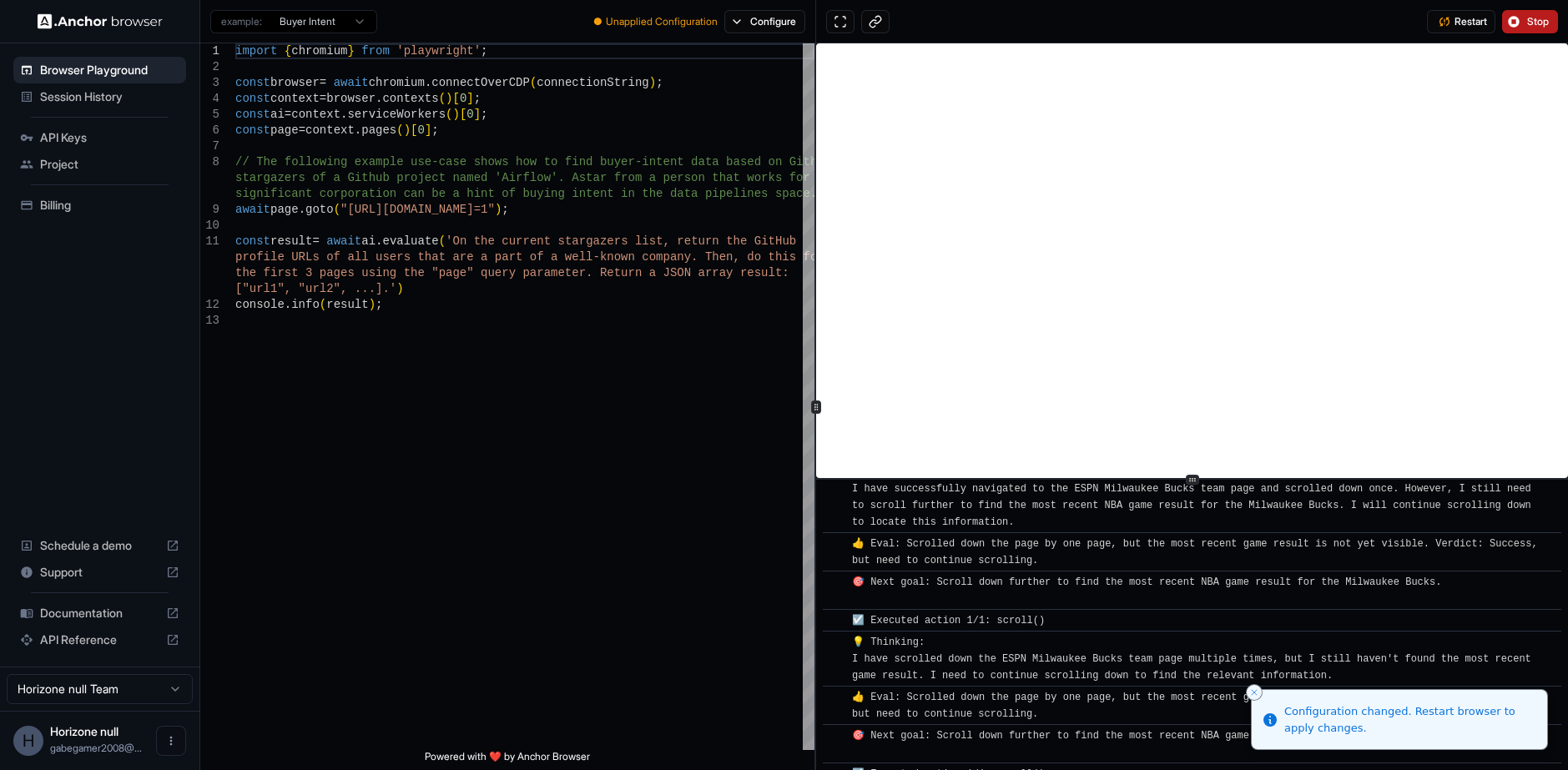
scroll to position [738, 0]
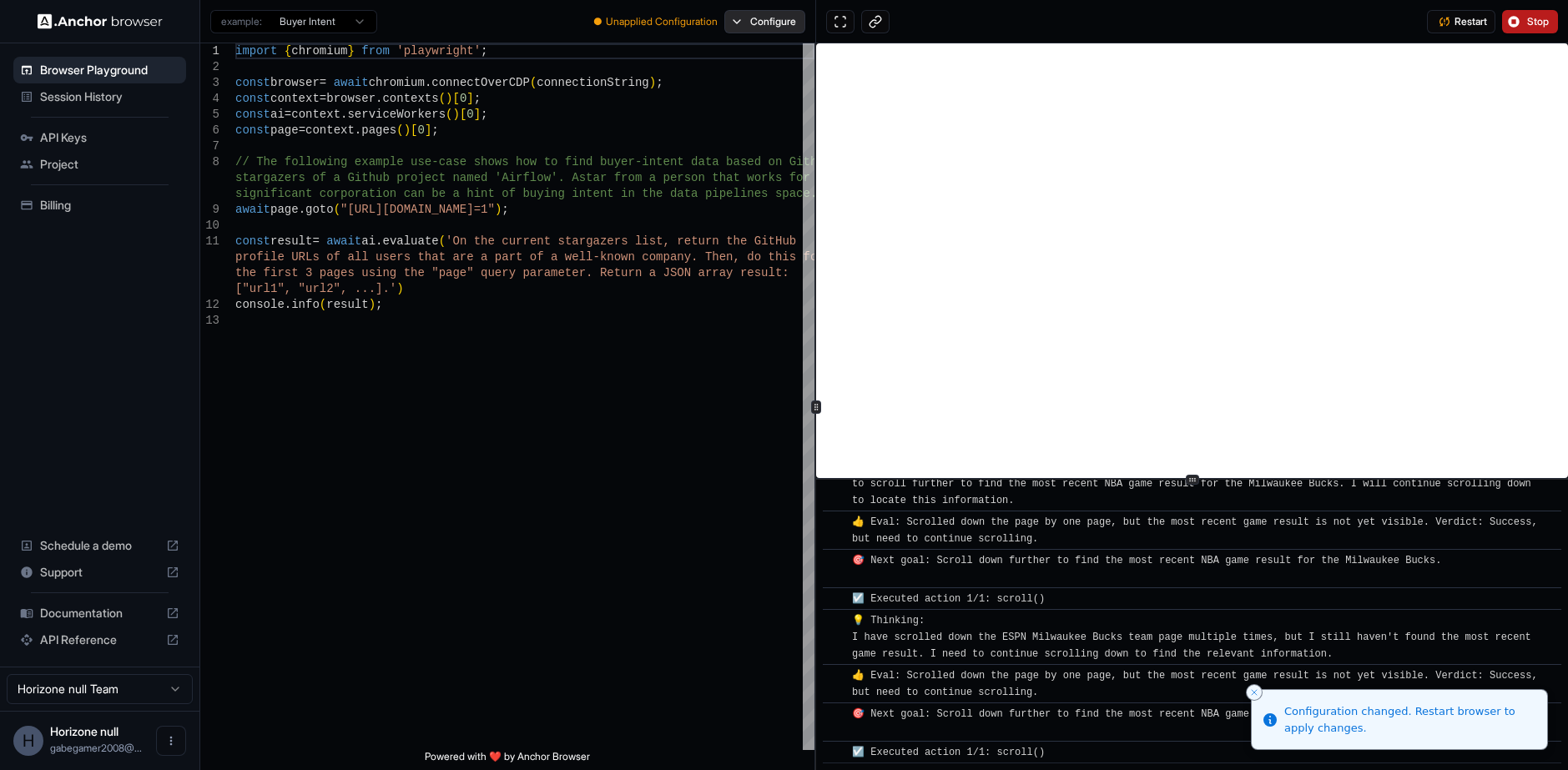
click at [737, 18] on button "Configure" at bounding box center [765, 21] width 81 height 23
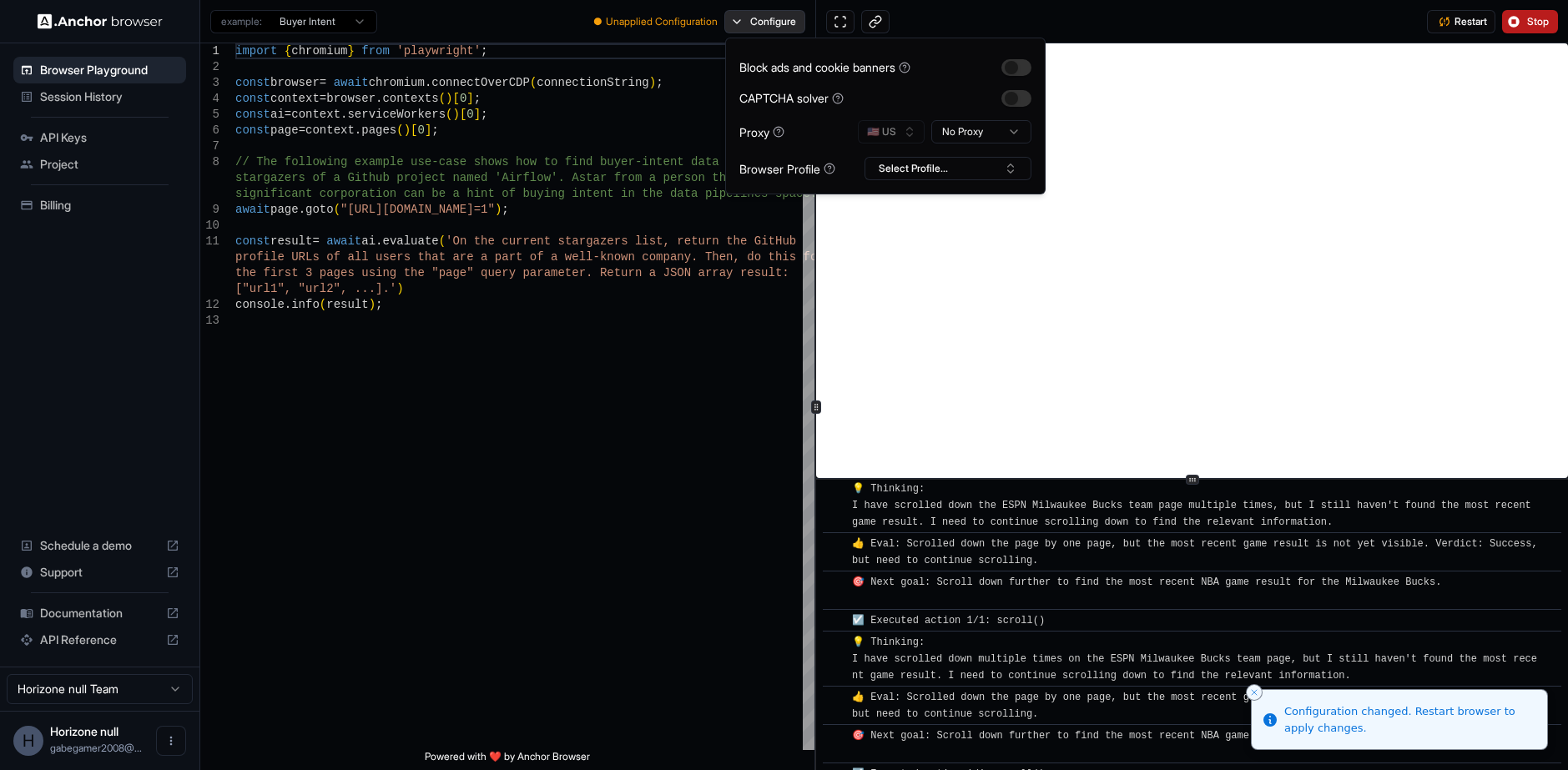
scroll to position [892, 0]
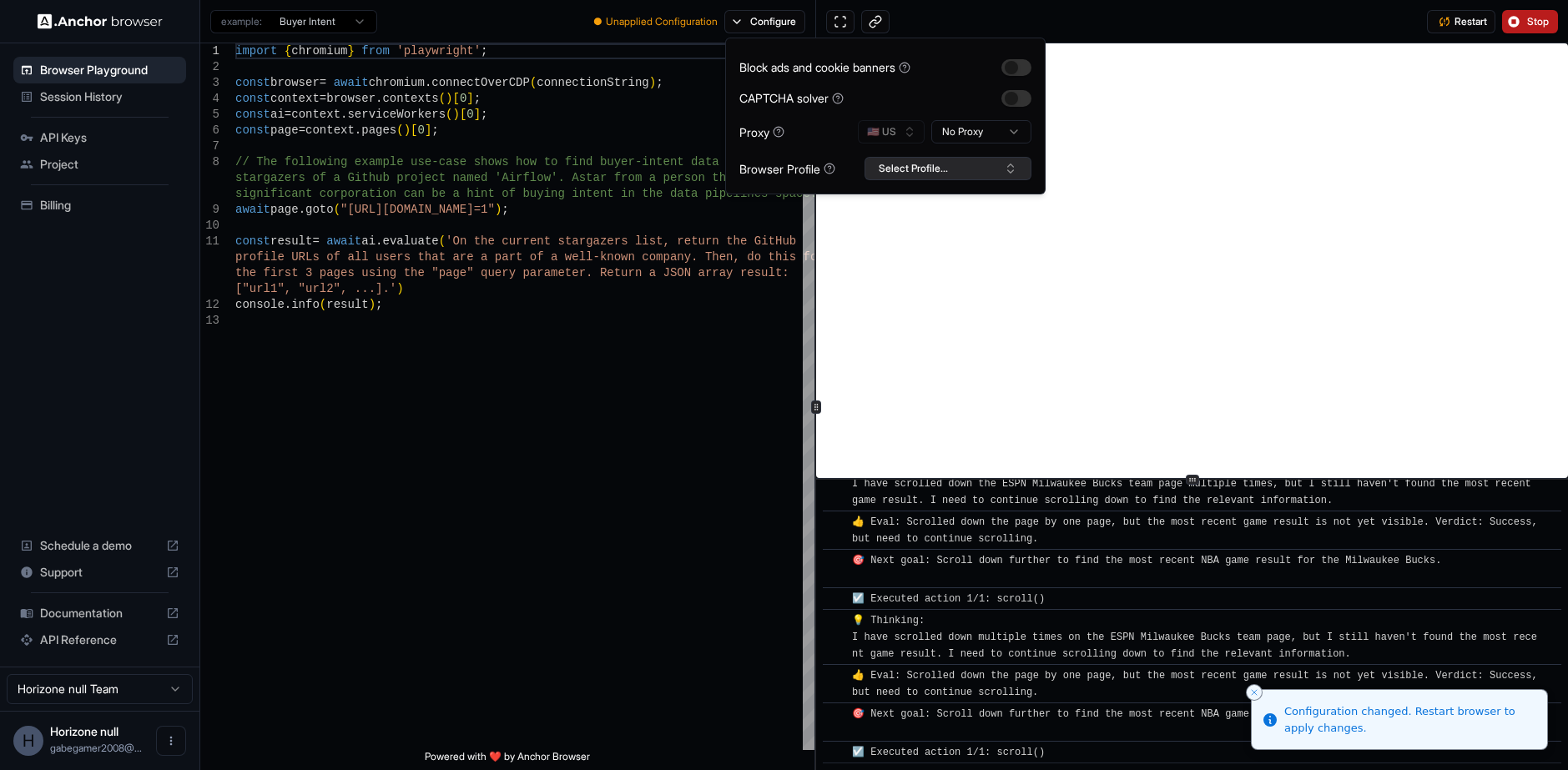
click at [914, 162] on button "Select Profile..." at bounding box center [948, 168] width 167 height 23
click at [911, 165] on button "Select Profile..." at bounding box center [948, 168] width 167 height 23
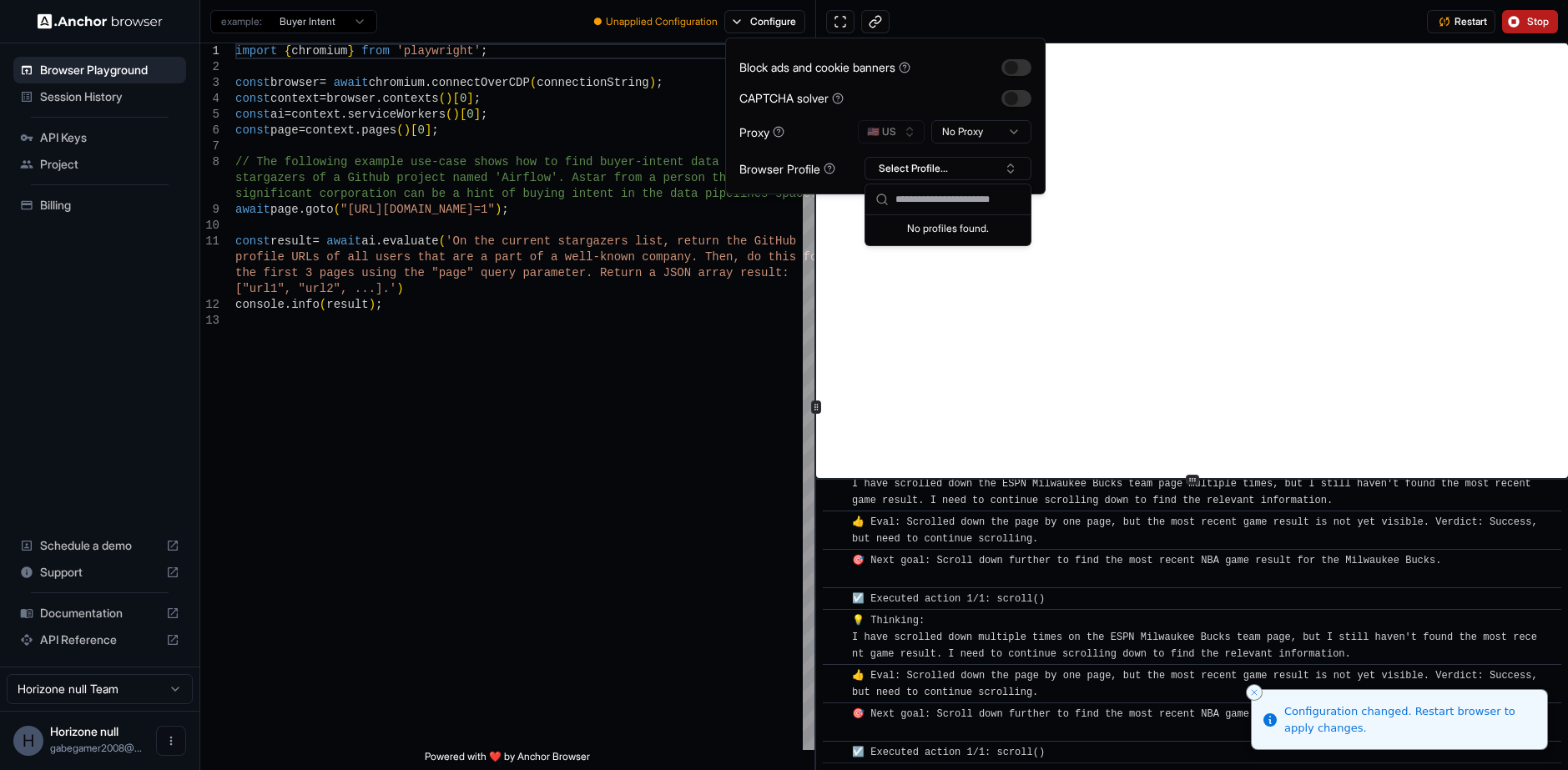
scroll to position [1023, 0]
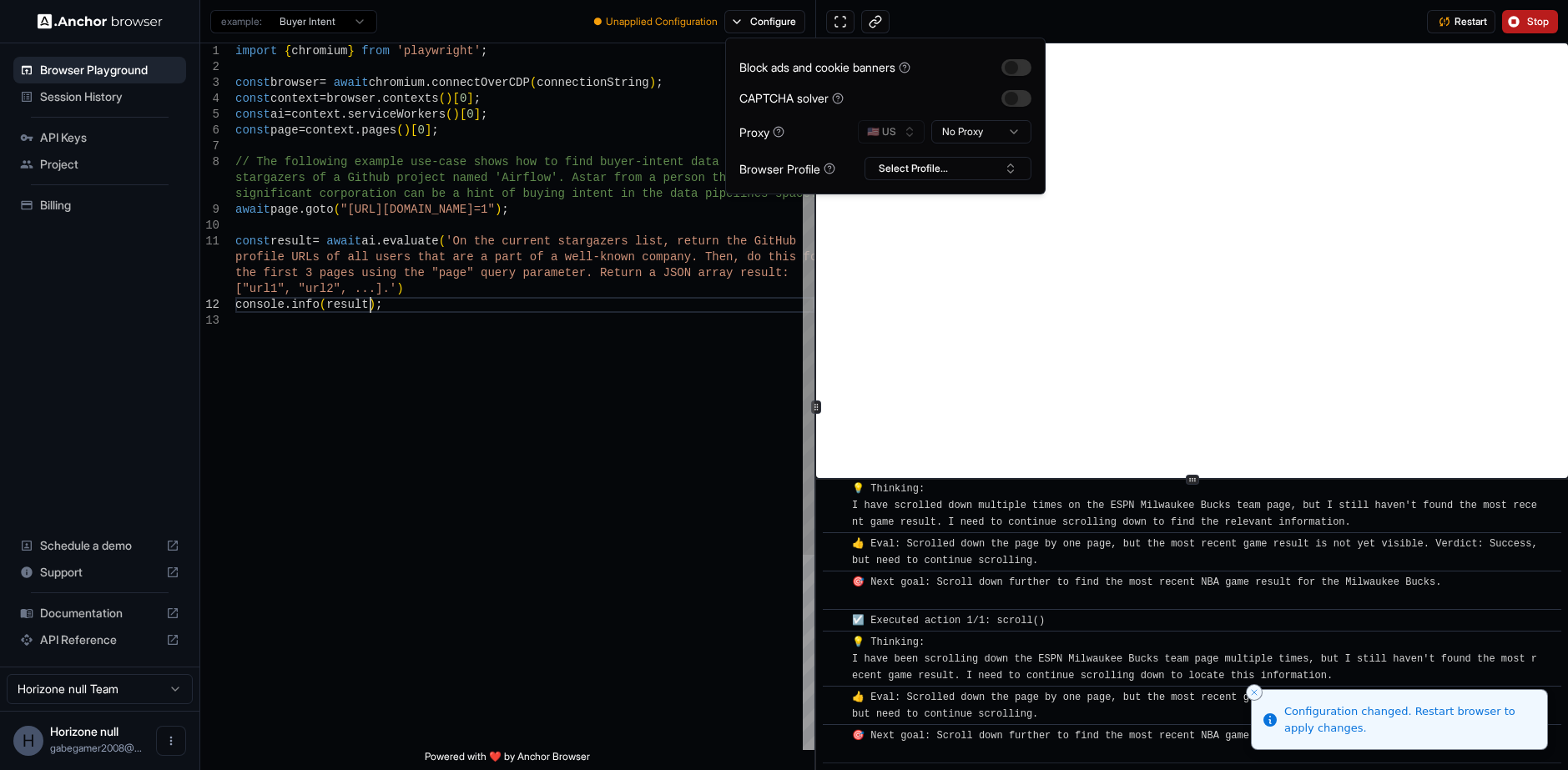
click at [700, 306] on div "import { chromium } from 'playwright' ; const browser = await chromium . connec…" at bounding box center [524, 532] width 579 height 977
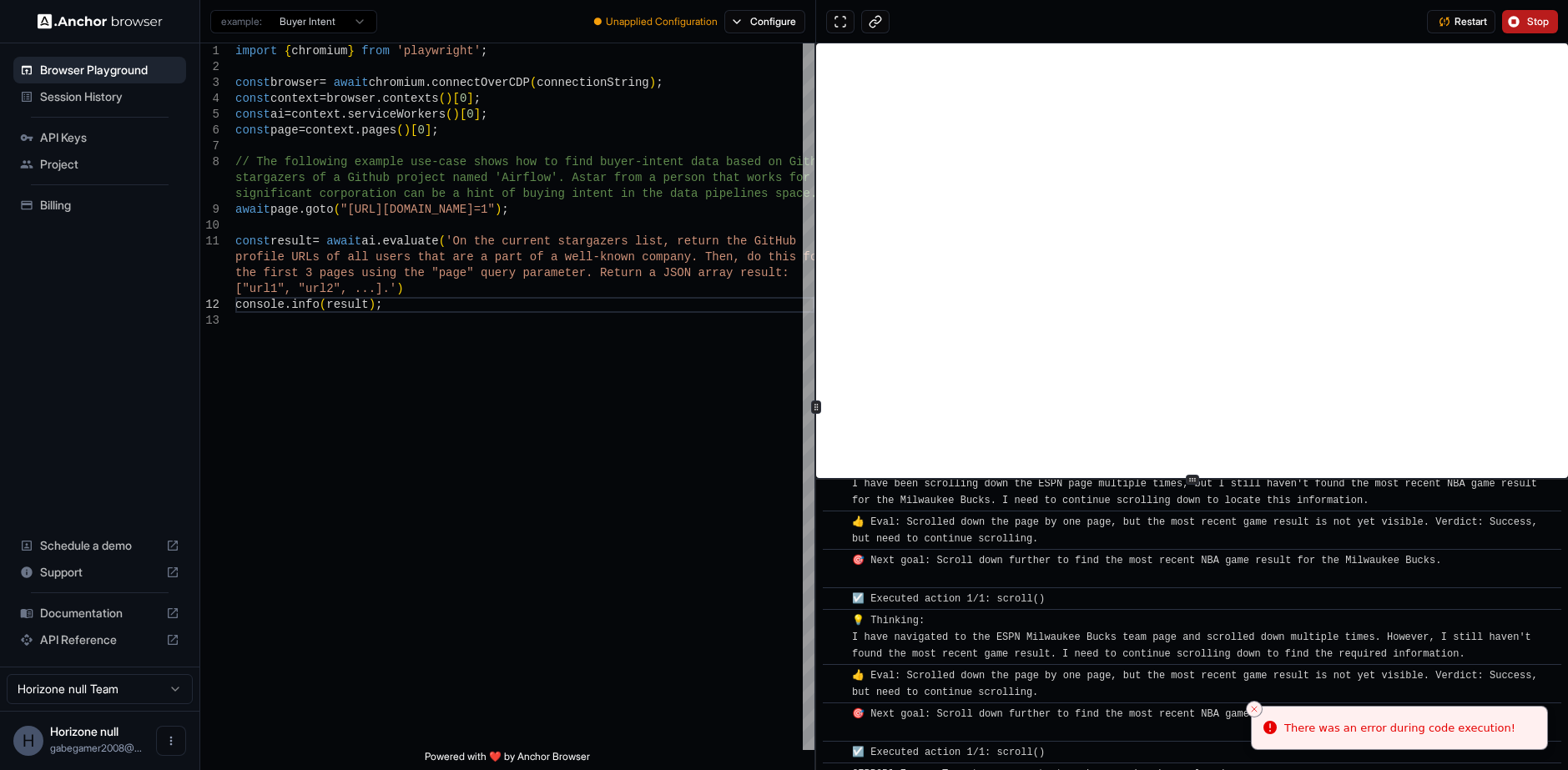
scroll to position [1527, 0]
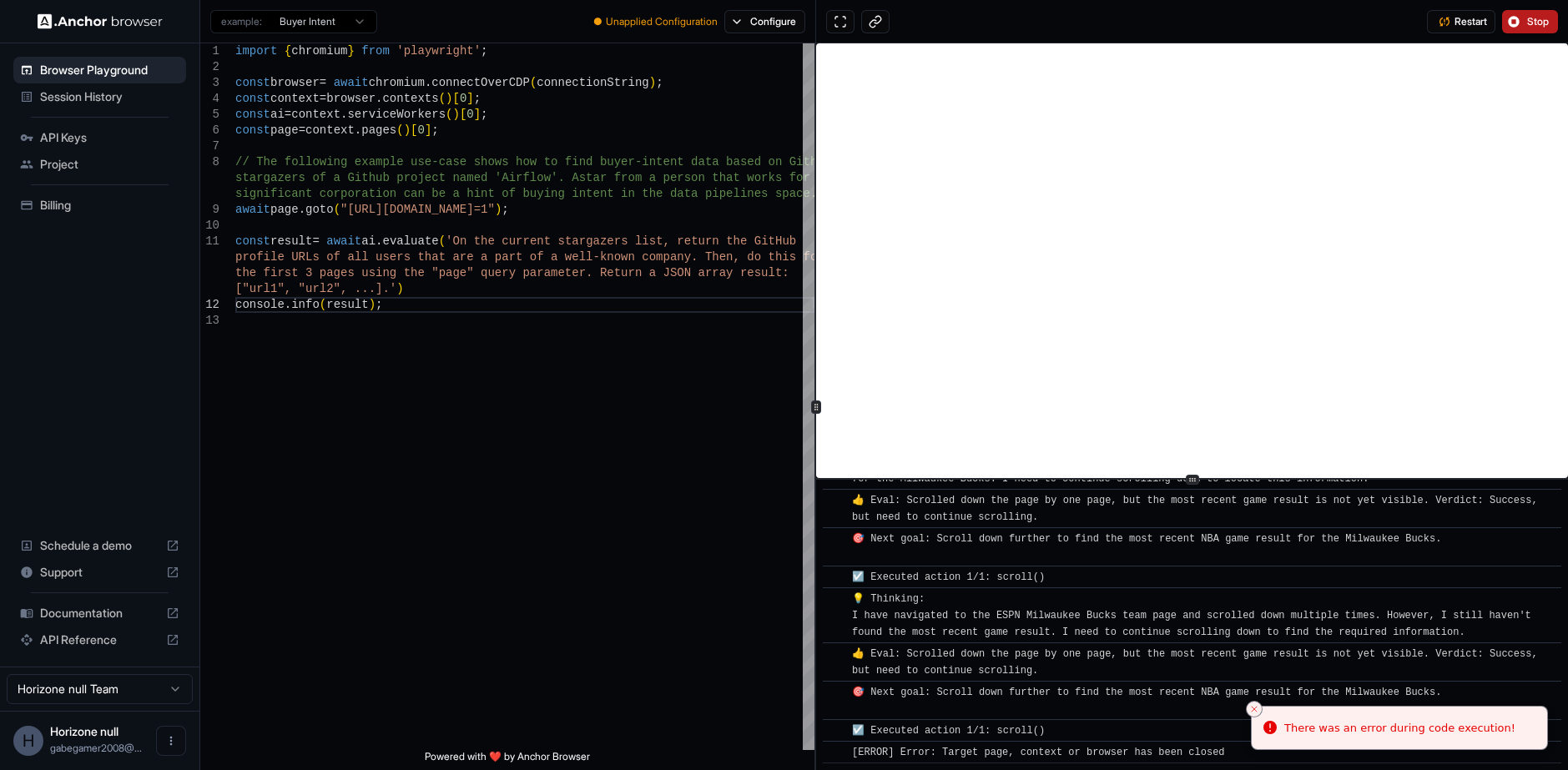
click at [1536, 28] on span "Stop" at bounding box center [1538, 21] width 23 height 13
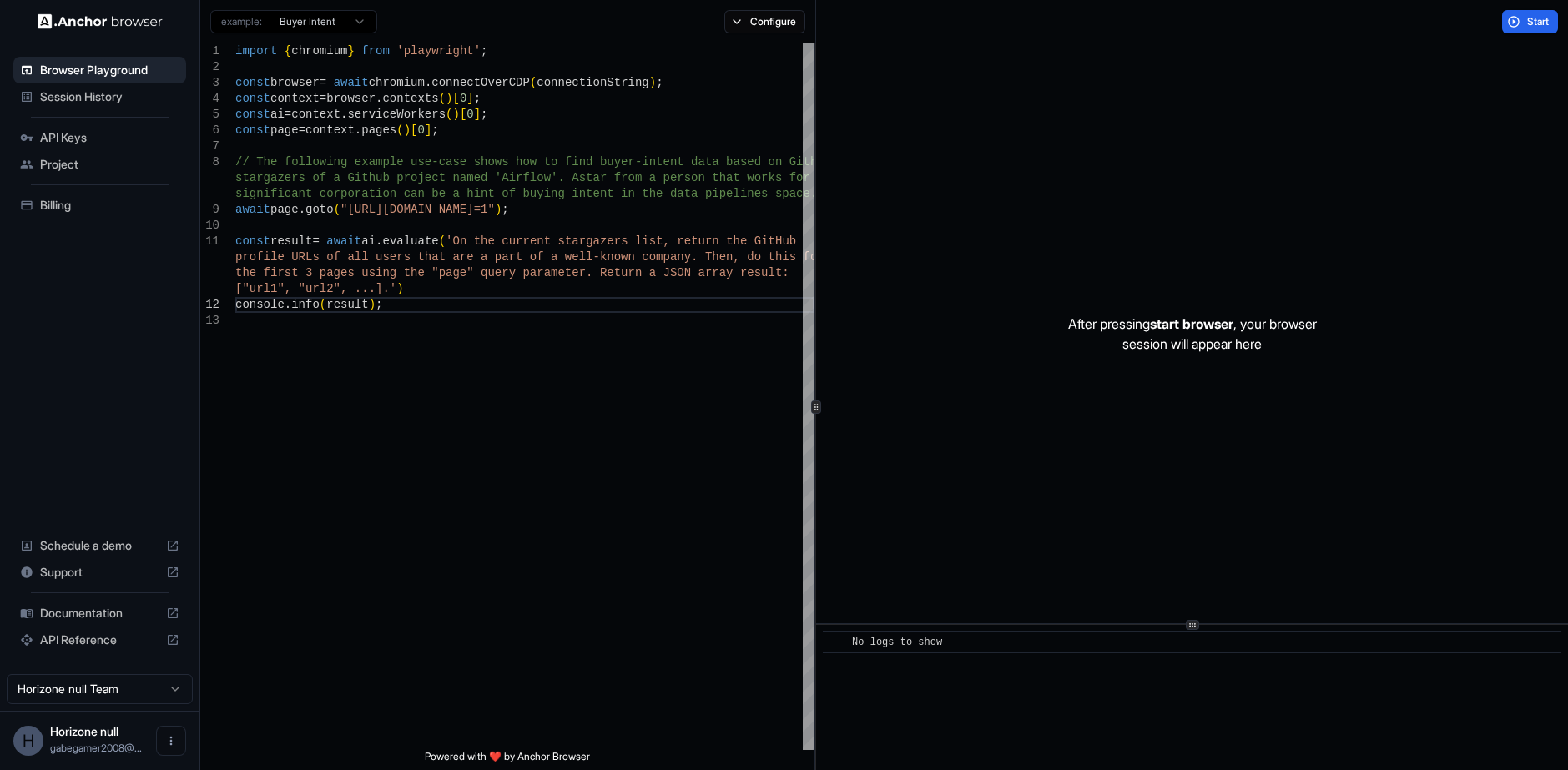
click at [1238, 692] on div "After pressing start browser , your browser session will appear here ​ No logs …" at bounding box center [1191, 406] width 752 height 727
click at [359, 21] on html "Browser Playground Session History API Keys Project Billing Schedule a demo Sup…" at bounding box center [784, 385] width 1568 height 770
type textarea "**********"
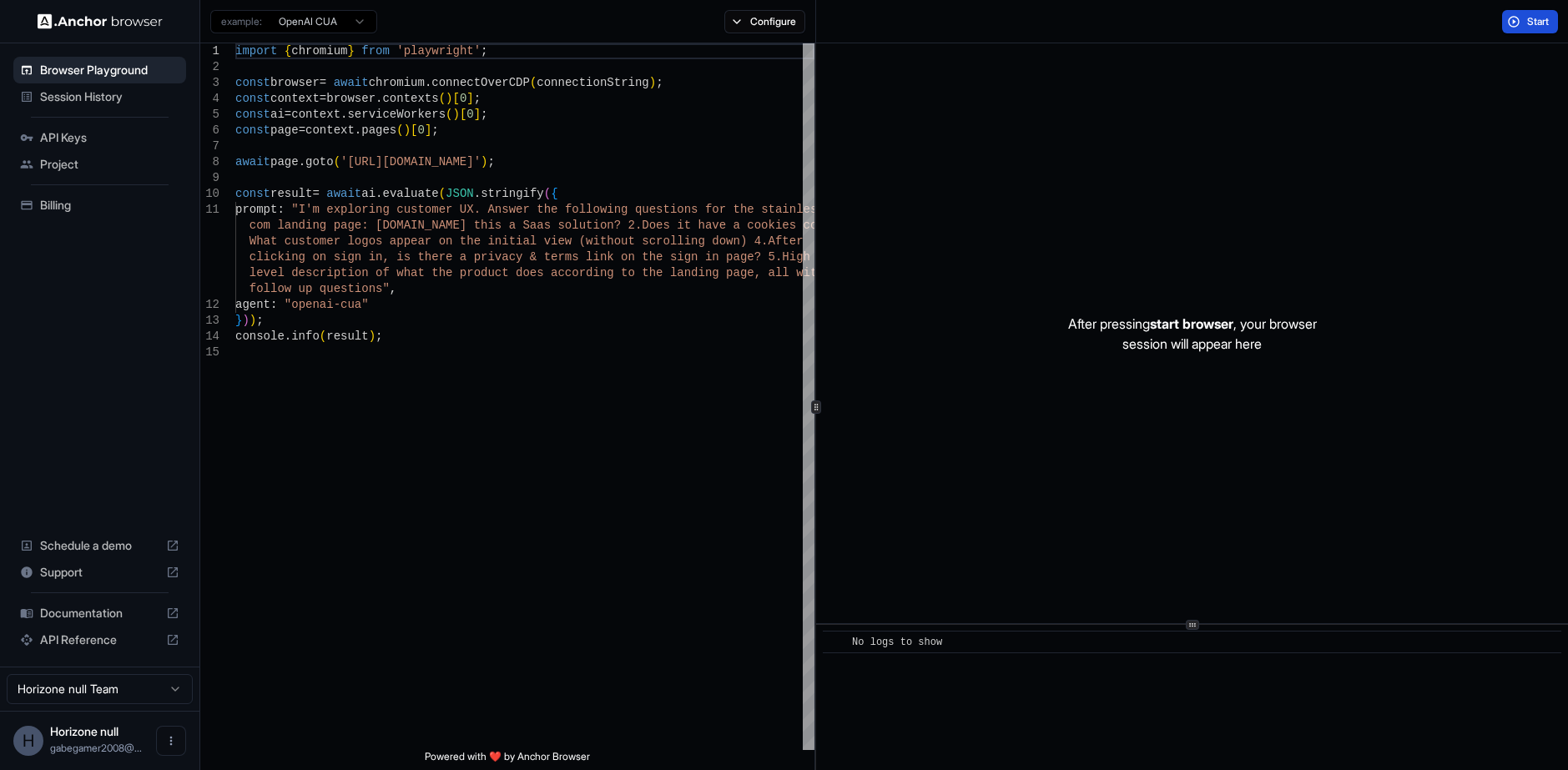
click at [1526, 24] on button "Start" at bounding box center [1529, 21] width 56 height 23
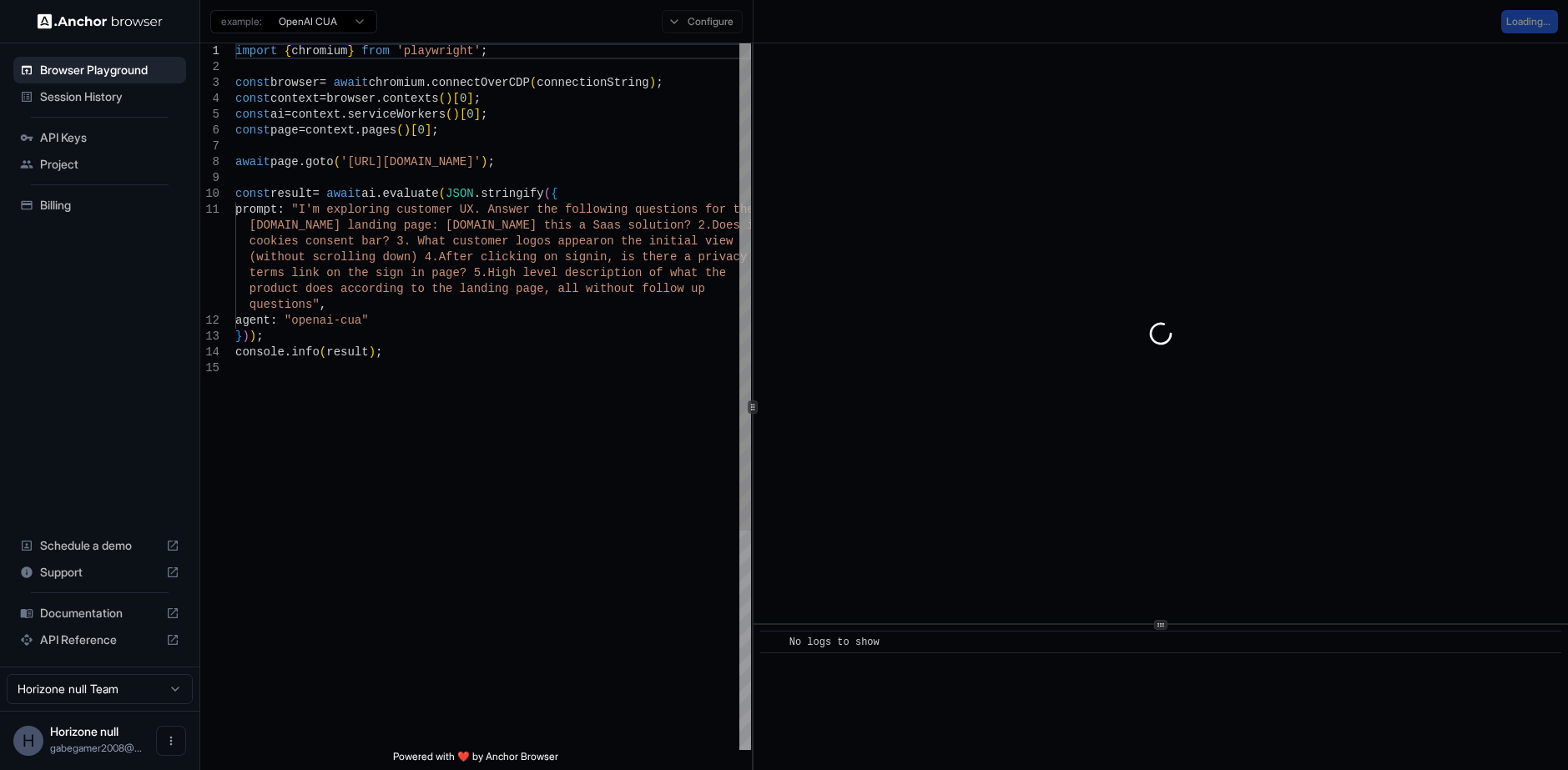
click at [752, 396] on div at bounding box center [752, 406] width 1 height 727
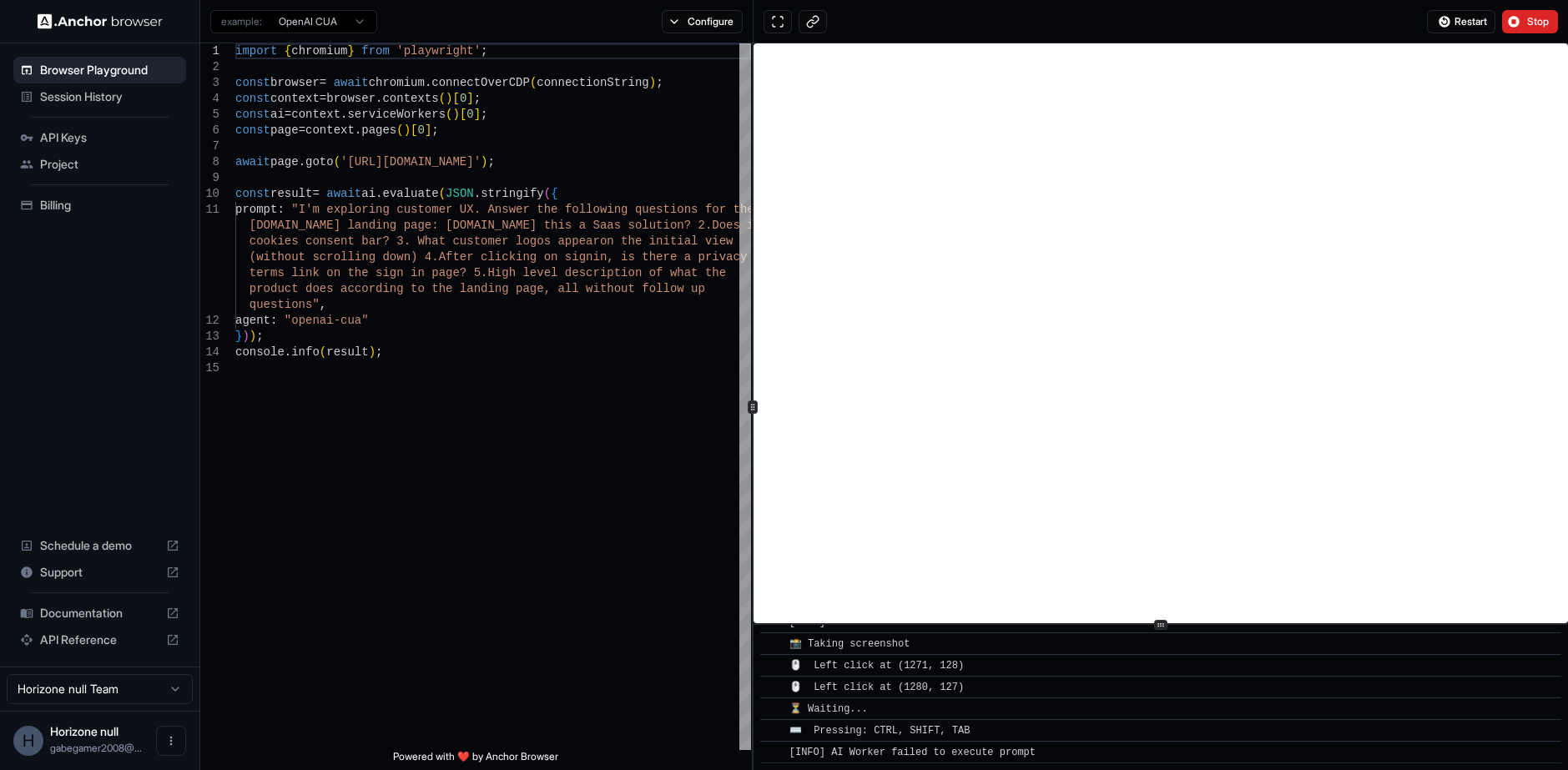
scroll to position [42, 0]
click at [1524, 18] on button "Stop" at bounding box center [1529, 21] width 56 height 23
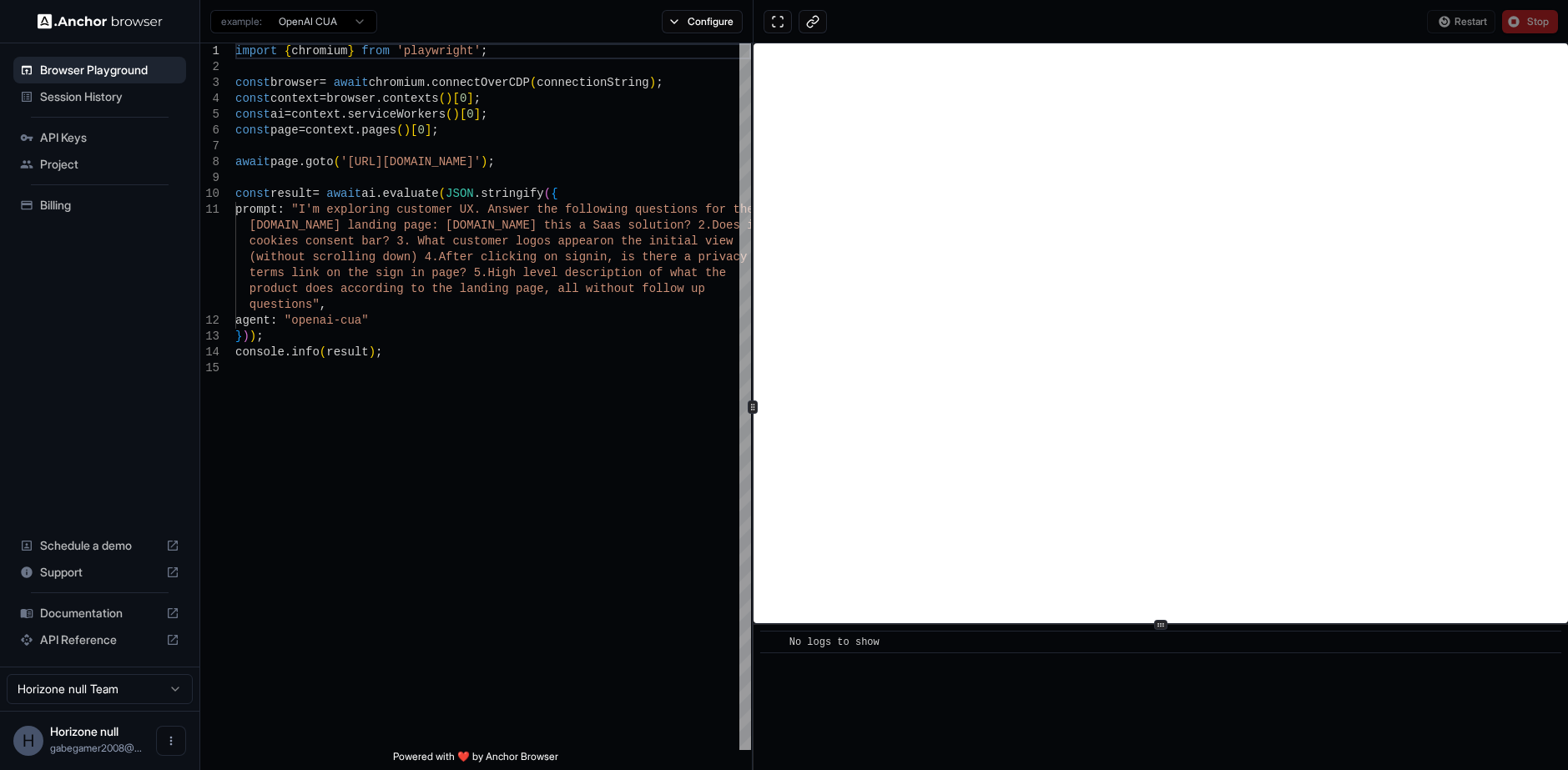
scroll to position [0, 0]
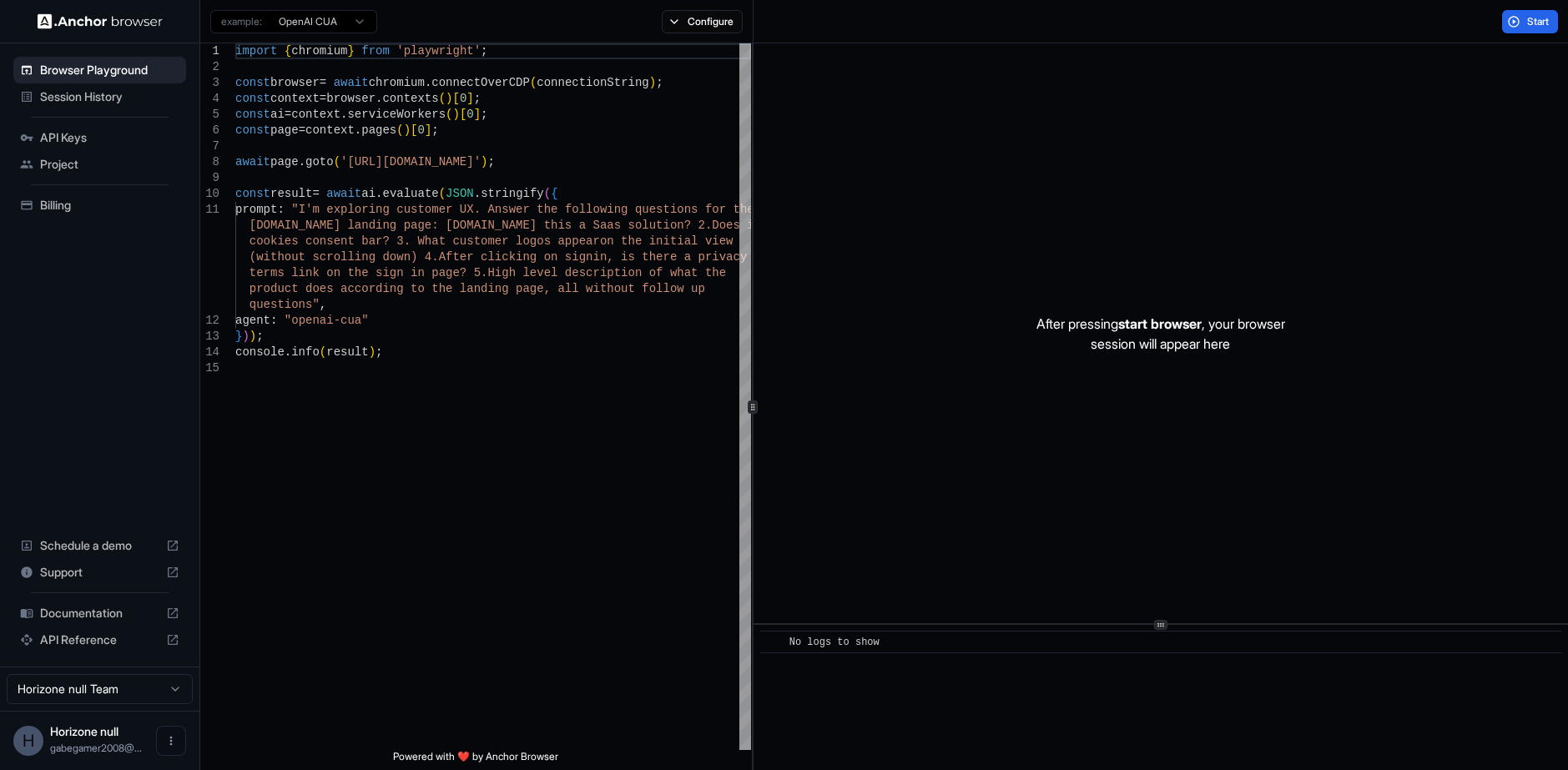
click at [102, 170] on span "Project" at bounding box center [109, 164] width 139 height 17
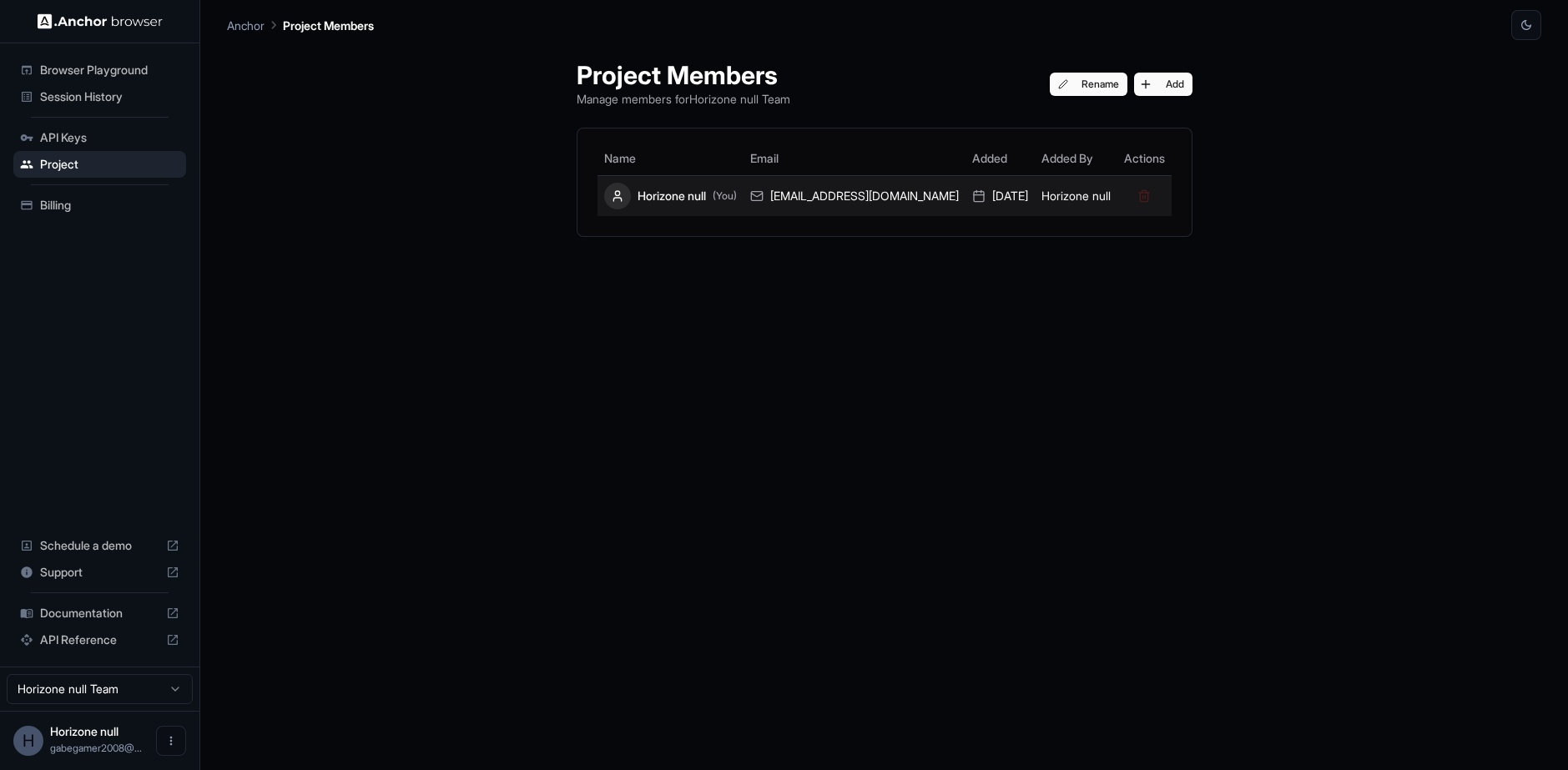
click at [718, 202] on div "Horizone null (You)" at bounding box center [671, 196] width 133 height 27
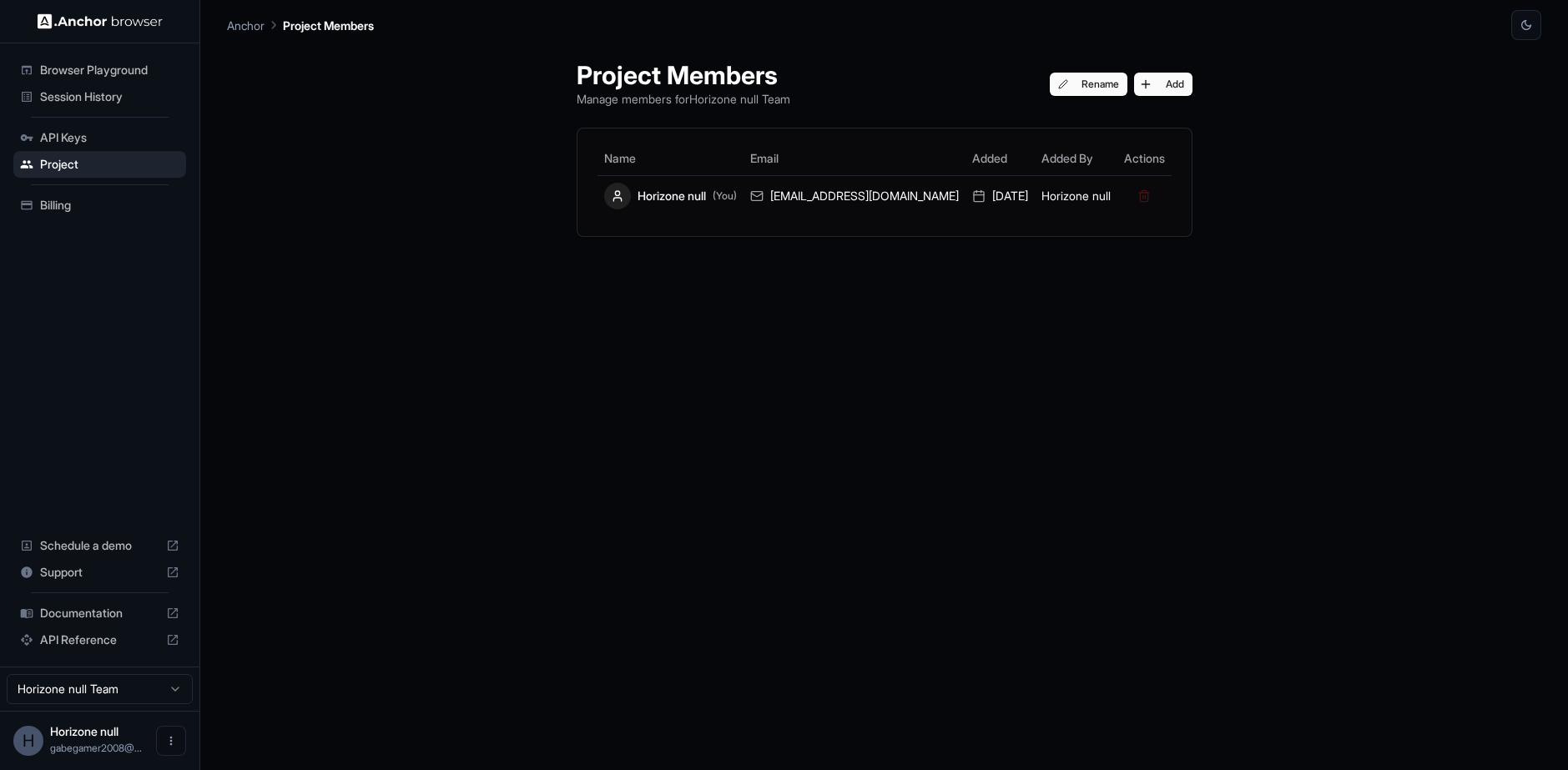
click at [84, 211] on span "Billing" at bounding box center [109, 205] width 139 height 17
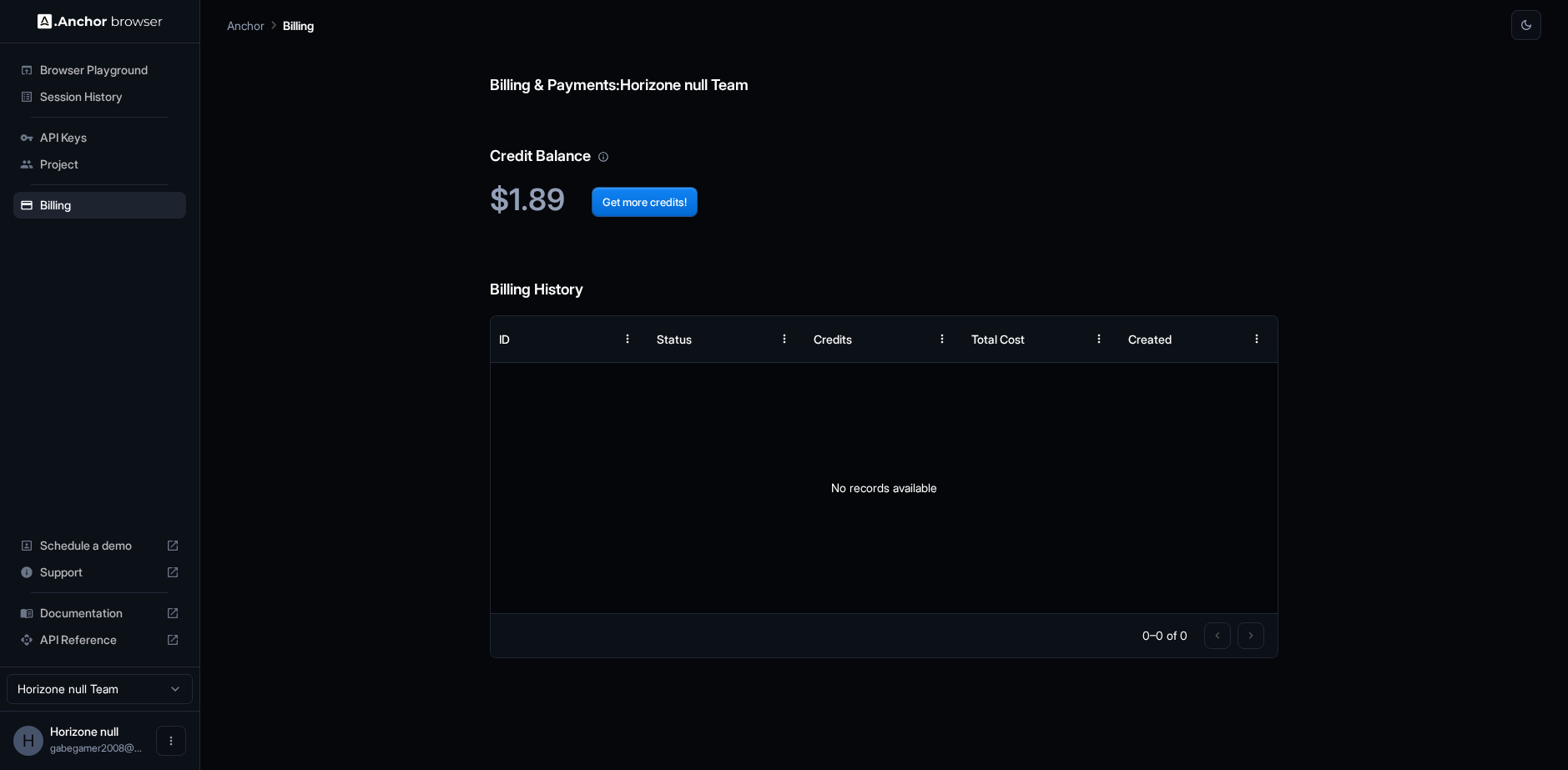
click at [119, 74] on span "Browser Playground" at bounding box center [109, 70] width 139 height 17
